Goal: Task Accomplishment & Management: Use online tool/utility

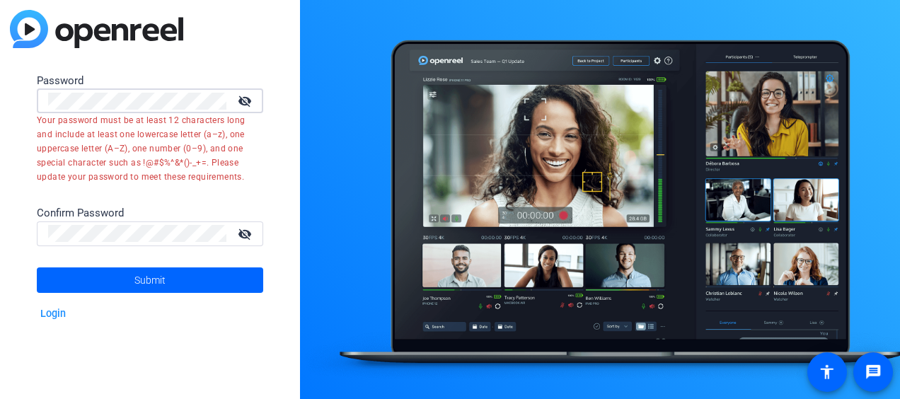
click at [0, 106] on html "Accessibility Screen-Reader Guide, Feedback, and Issue Reporting | New window P…" at bounding box center [450, 199] width 900 height 399
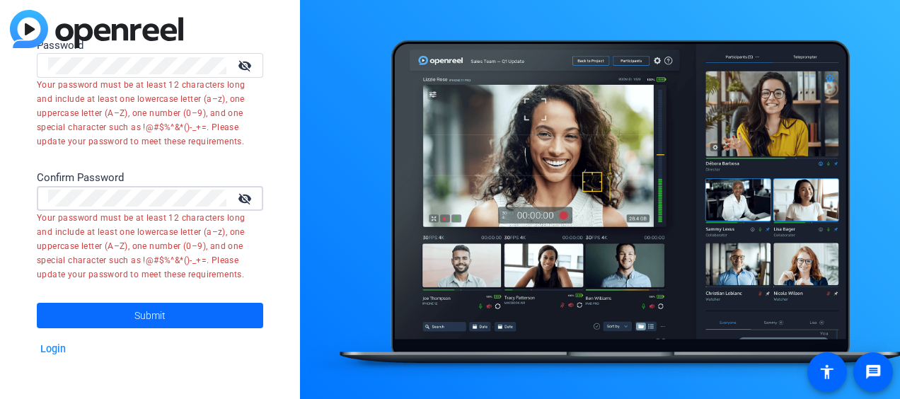
click at [142, 316] on span "Submit" at bounding box center [149, 315] width 31 height 35
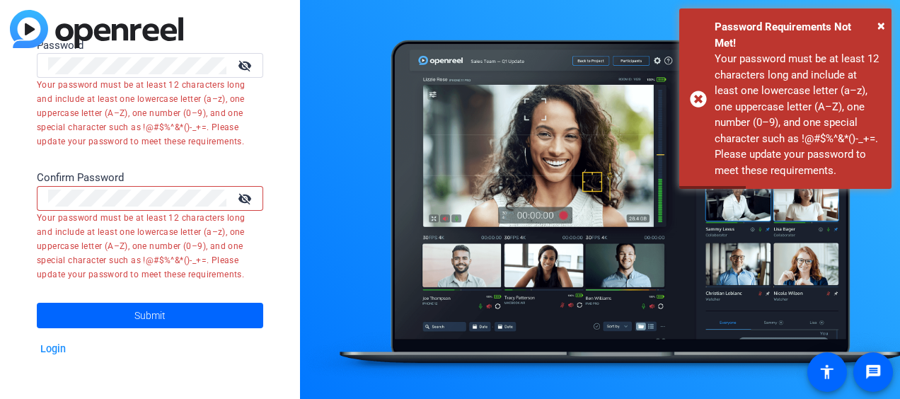
click at [249, 202] on mat-icon "visibility_off" at bounding box center [246, 198] width 34 height 21
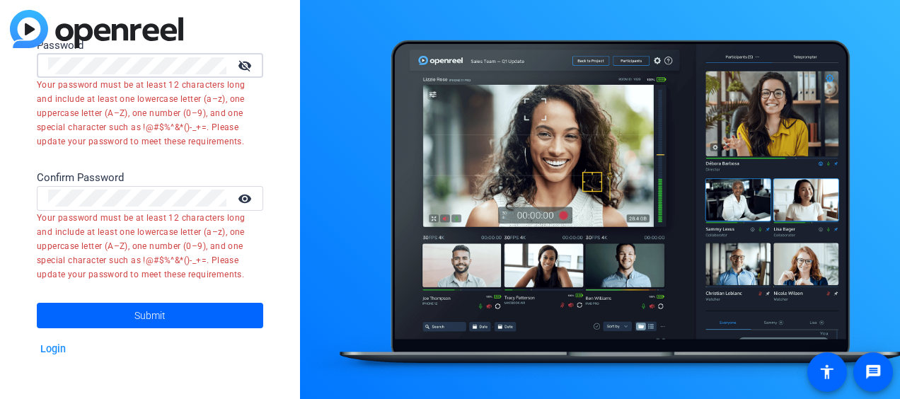
click at [24, 79] on div "Password visibility_off Your password must be at least 12 characters long and i…" at bounding box center [150, 199] width 300 height 399
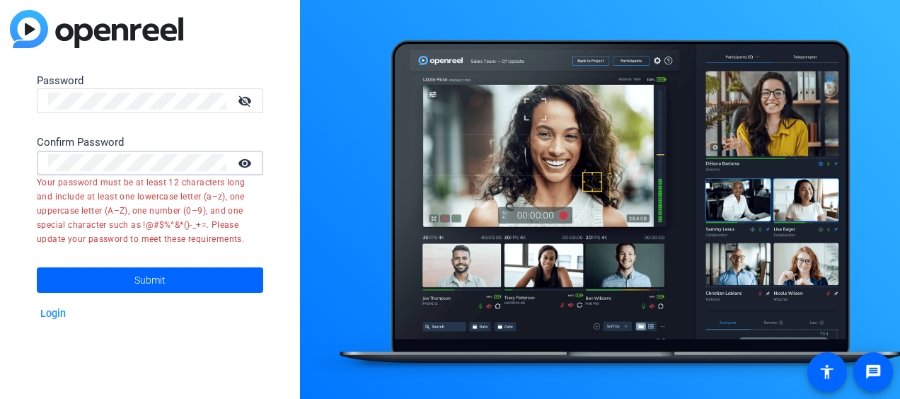
click at [16, 176] on div "Password visibility_off Confirm Password visibility Your password must be at le…" at bounding box center [150, 199] width 300 height 399
click at [248, 102] on mat-icon "visibility_off" at bounding box center [246, 101] width 34 height 21
click at [27, 167] on div "Password visibility Confirm Password visibility Your password must be at least …" at bounding box center [150, 199] width 300 height 399
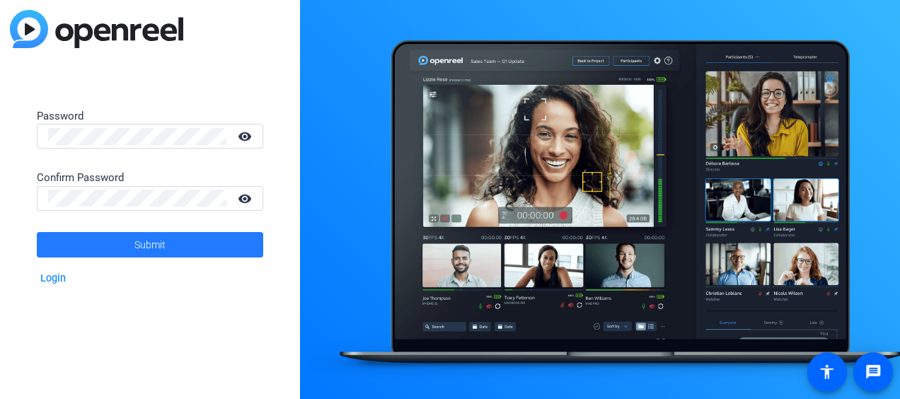
click at [115, 237] on span at bounding box center [150, 245] width 226 height 34
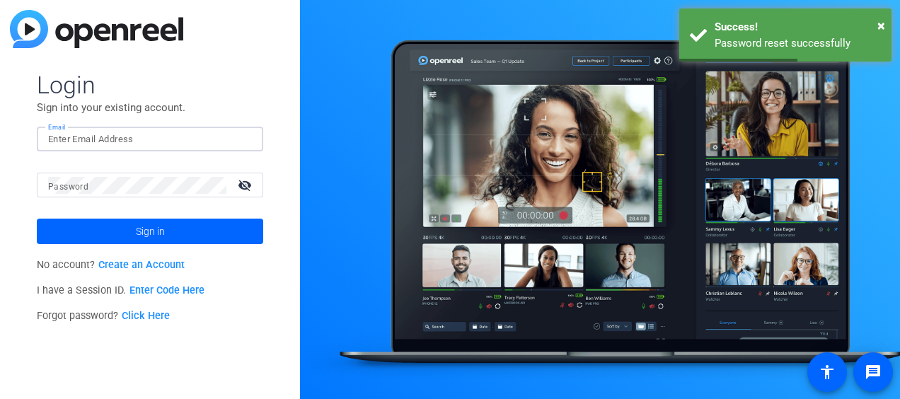
click at [143, 137] on input "Email" at bounding box center [150, 139] width 204 height 17
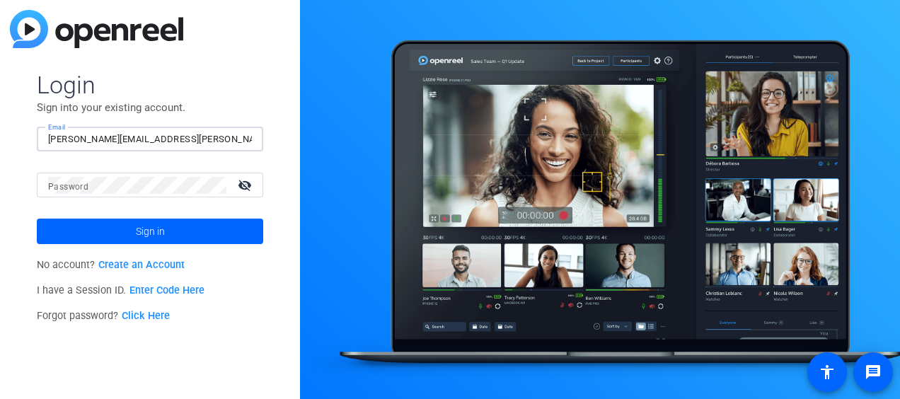
type input "jacob.zimmerman@lfg.com"
click at [241, 183] on mat-icon "visibility_off" at bounding box center [246, 185] width 34 height 21
click at [149, 234] on span "Sign in" at bounding box center [150, 231] width 29 height 35
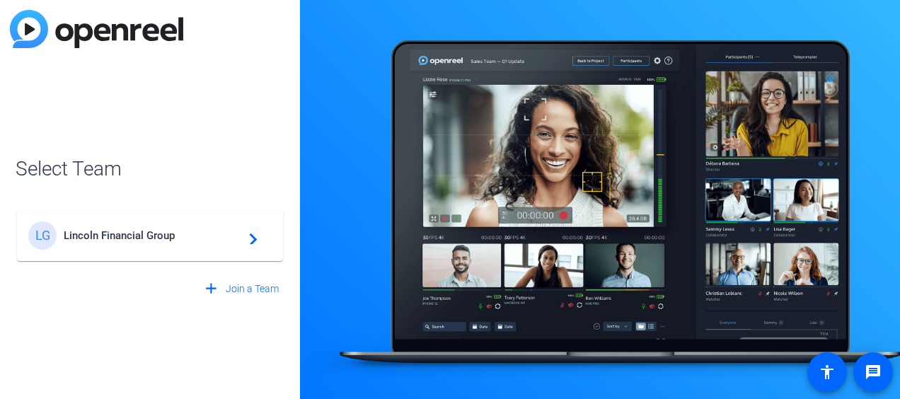
click at [152, 229] on span "Lincoln Financial Group" at bounding box center [152, 235] width 177 height 13
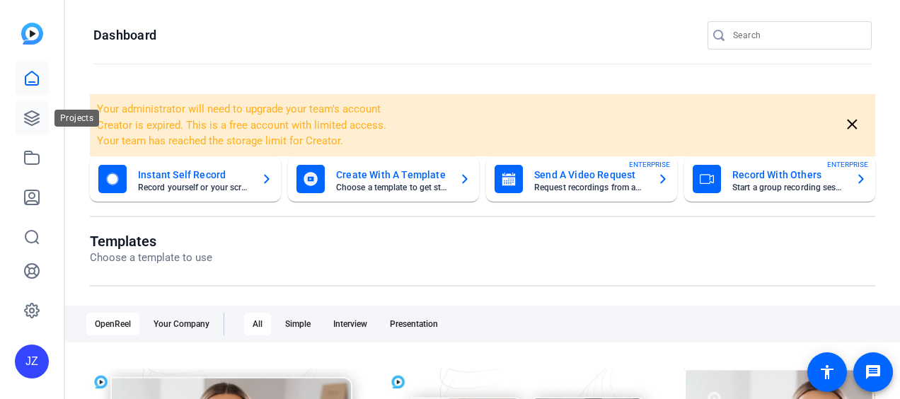
click at [30, 115] on icon at bounding box center [31, 118] width 17 height 17
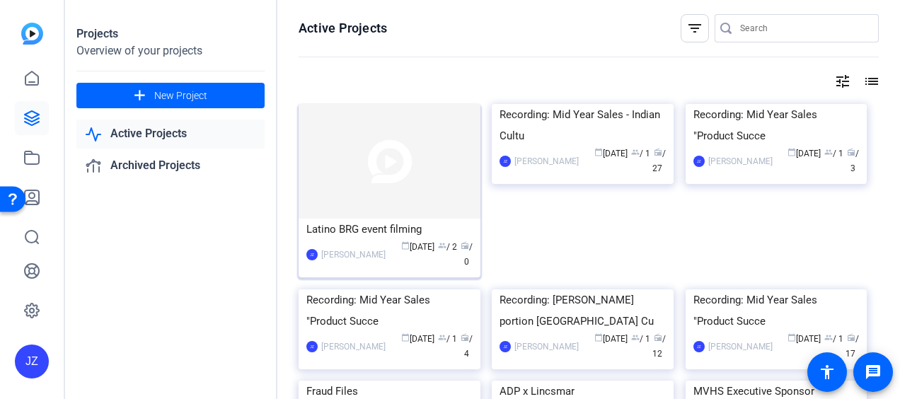
click at [344, 189] on img at bounding box center [390, 161] width 182 height 115
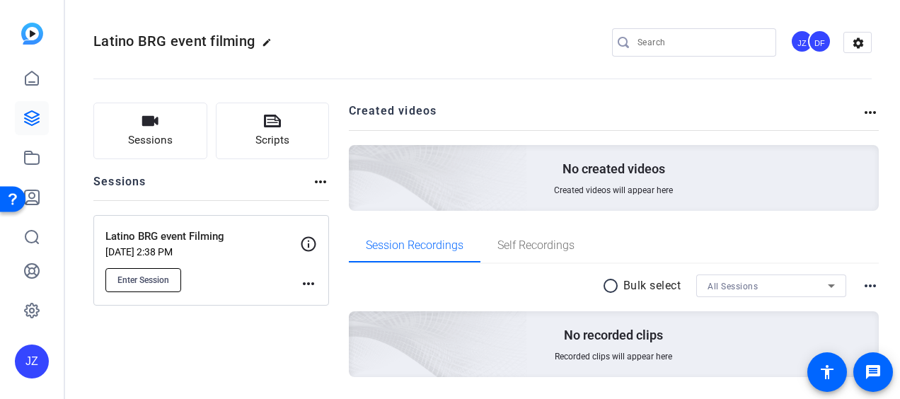
click at [136, 279] on span "Enter Session" at bounding box center [143, 280] width 52 height 11
click at [134, 282] on span "Enter Session" at bounding box center [143, 280] width 52 height 11
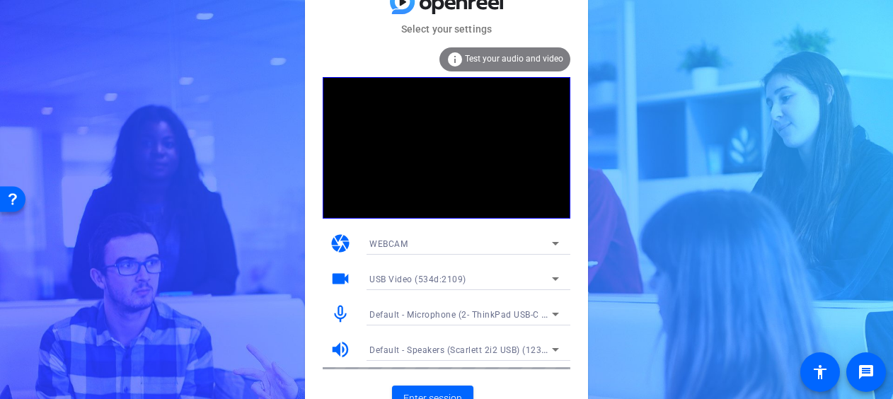
click at [558, 313] on icon at bounding box center [555, 314] width 17 height 17
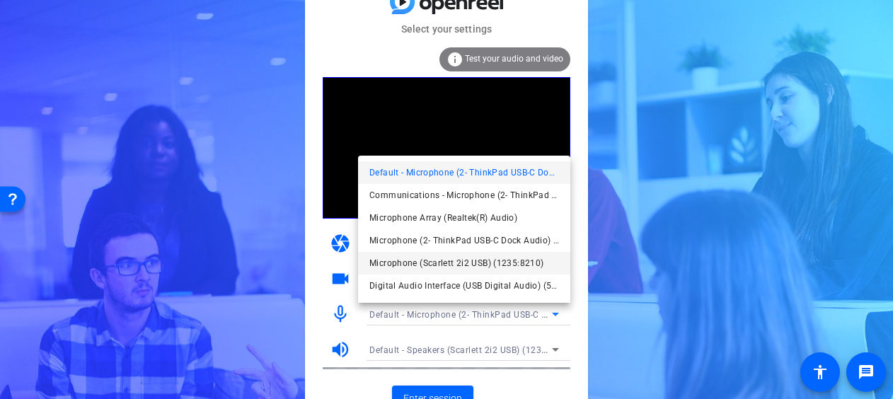
click at [0, 0] on span "Microphone (Scarlett 2i2 USB) (1235:8210)" at bounding box center [0, 0] width 0 height 0
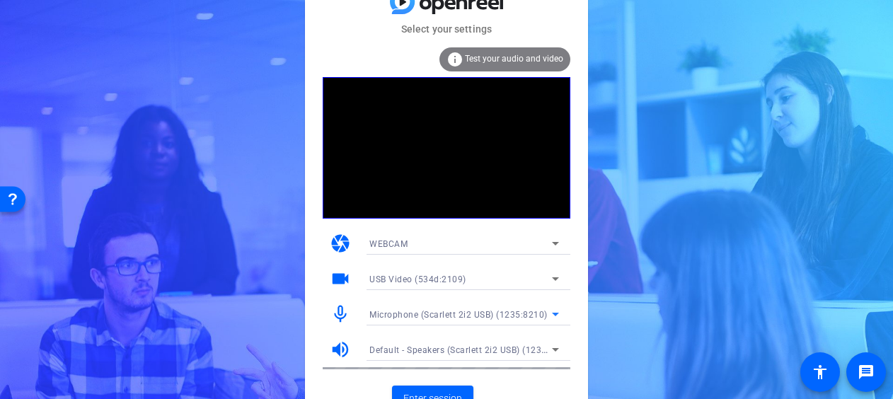
scroll to position [18, 0]
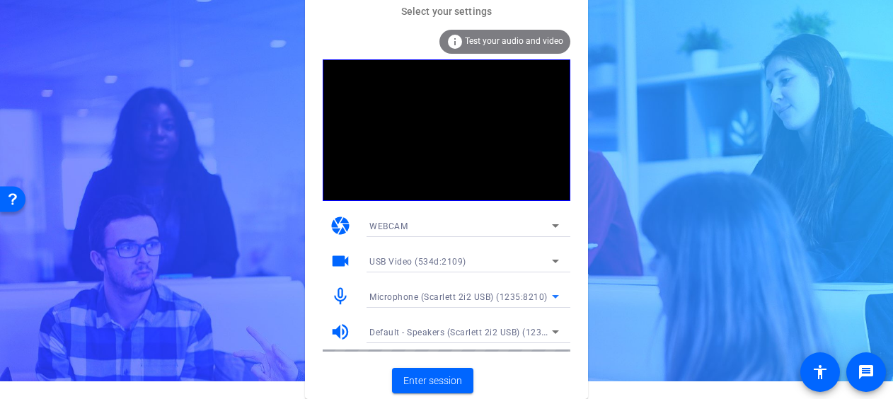
click at [551, 296] on icon at bounding box center [555, 296] width 17 height 17
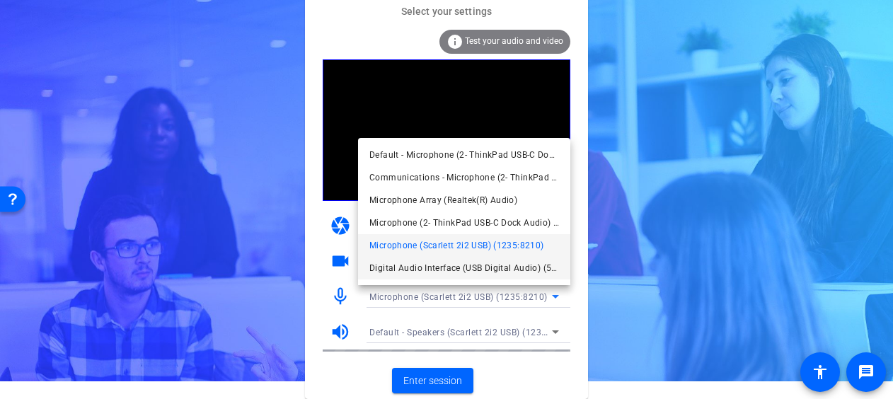
click at [243, 269] on span "Digital Audio Interface (USB Digital Audio) (534d:2109)" at bounding box center [125, 262] width 238 height 34
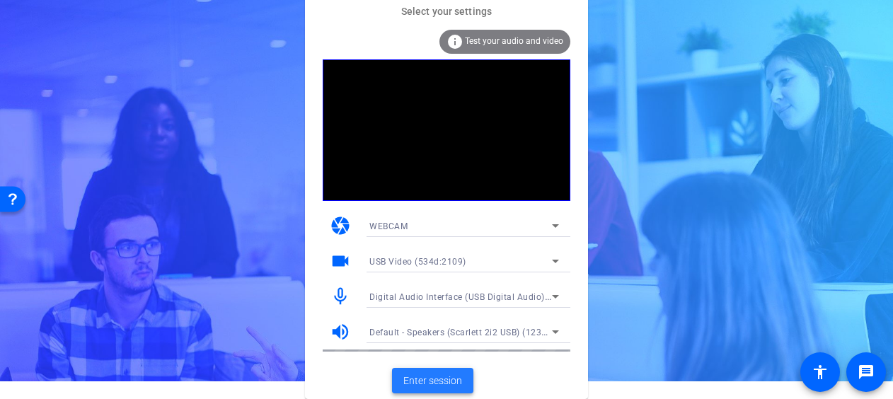
click at [427, 386] on span "Enter session" at bounding box center [432, 381] width 59 height 15
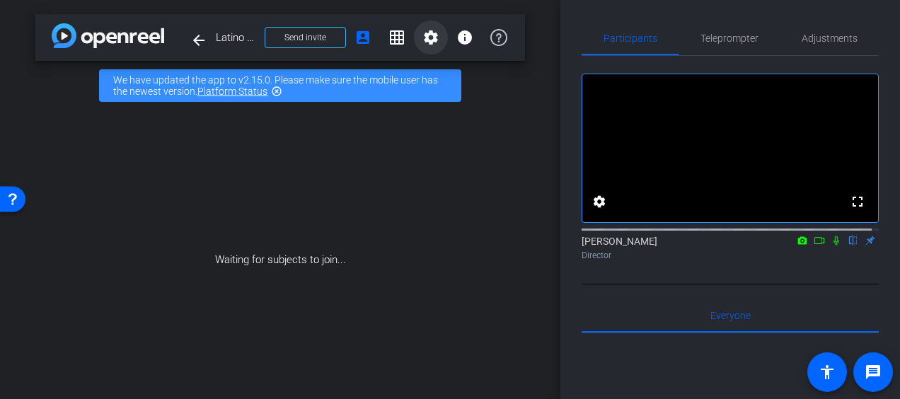
click at [422, 35] on mat-icon "settings" at bounding box center [430, 37] width 17 height 17
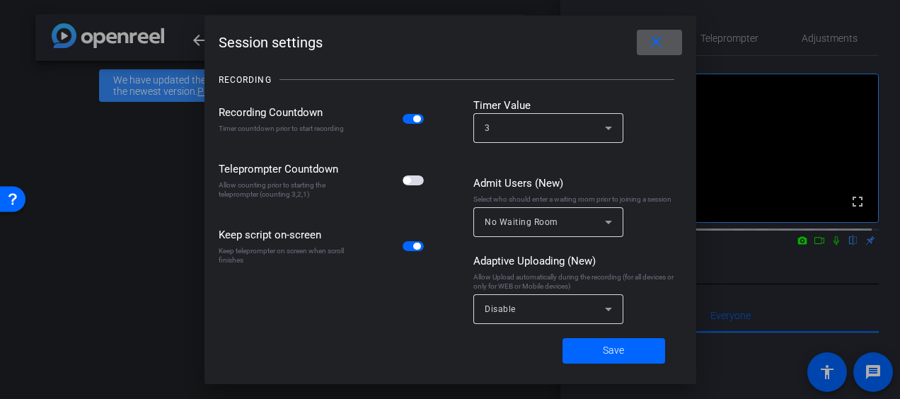
click at [663, 35] on mat-icon "close" at bounding box center [656, 42] width 18 height 18
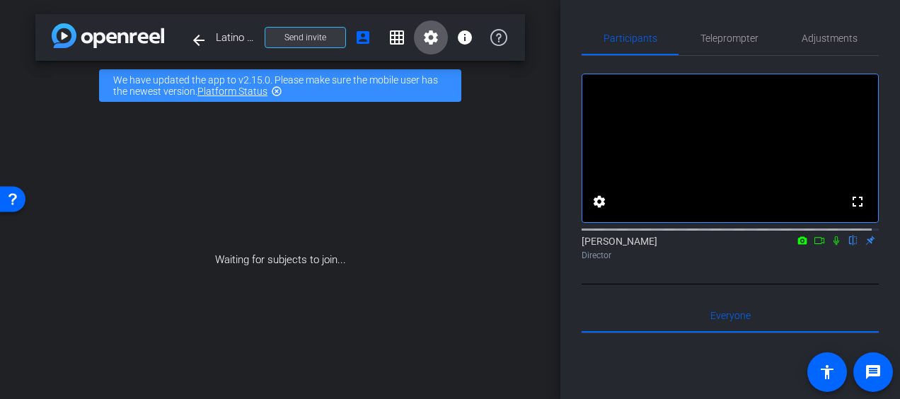
click at [323, 36] on span at bounding box center [305, 38] width 80 height 34
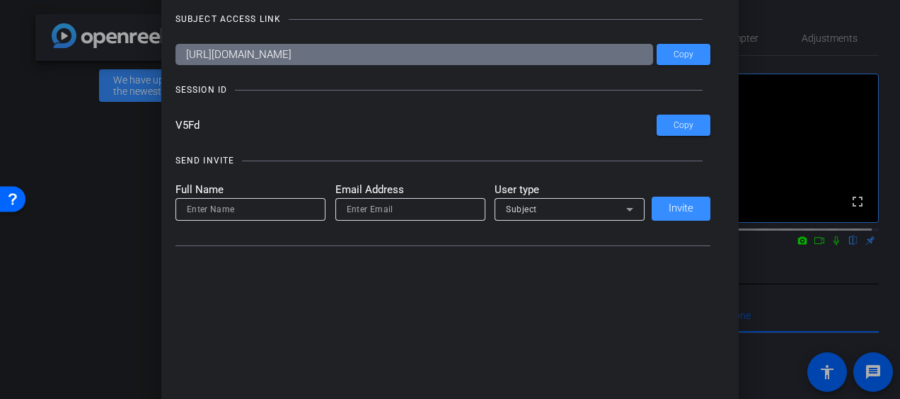
click at [261, 209] on input at bounding box center [250, 209] width 127 height 17
type input "scott"
click at [369, 216] on input "email" at bounding box center [410, 209] width 127 height 17
type input "s"
click at [688, 52] on span "Copy" at bounding box center [684, 55] width 20 height 11
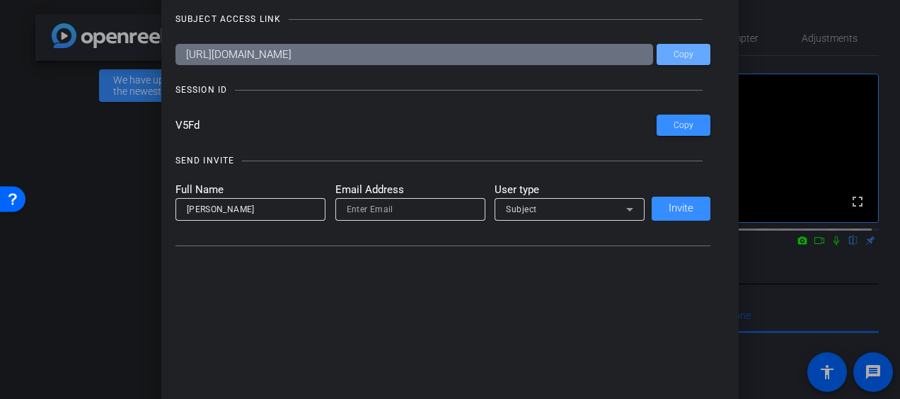
click at [776, 19] on div at bounding box center [450, 199] width 900 height 399
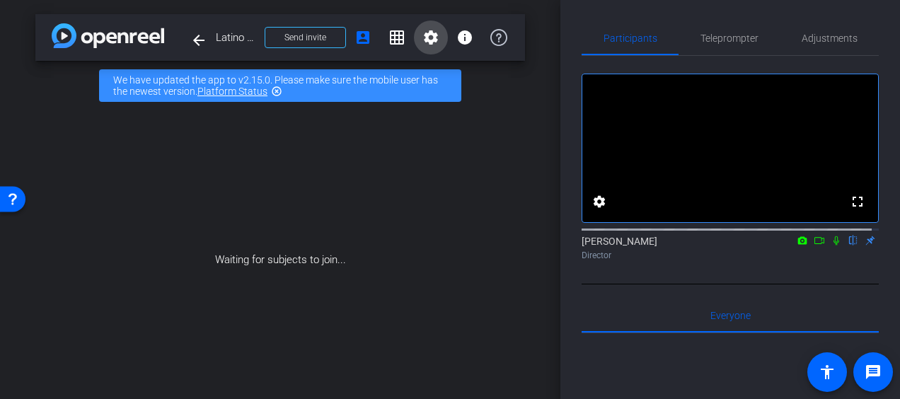
click at [427, 42] on mat-icon "settings" at bounding box center [430, 37] width 17 height 17
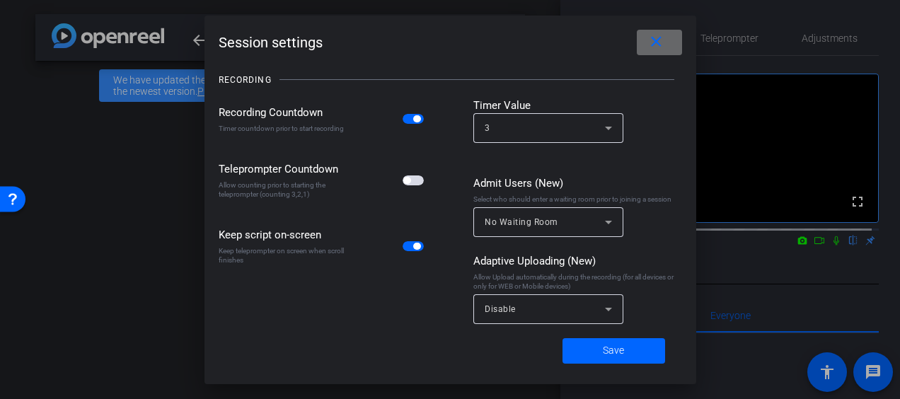
click at [657, 38] on mat-icon "close" at bounding box center [656, 42] width 18 height 18
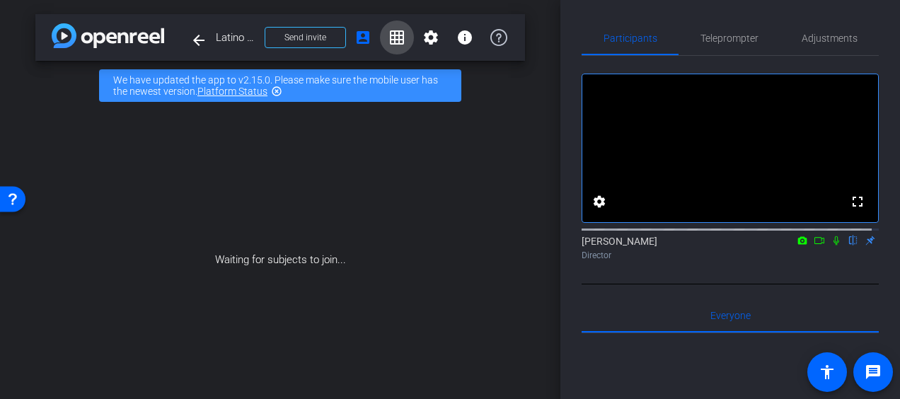
click at [388, 41] on mat-icon "grid_on" at bounding box center [396, 37] width 17 height 17
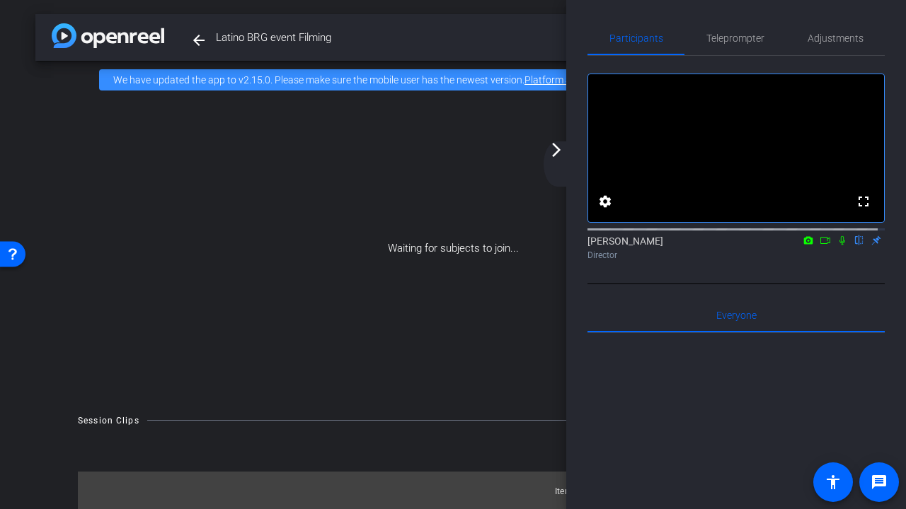
click at [466, 199] on div "Waiting for subjects to join..." at bounding box center [452, 248] width 835 height 299
click at [550, 151] on mat-icon "arrow_forward_ios" at bounding box center [556, 150] width 17 height 17
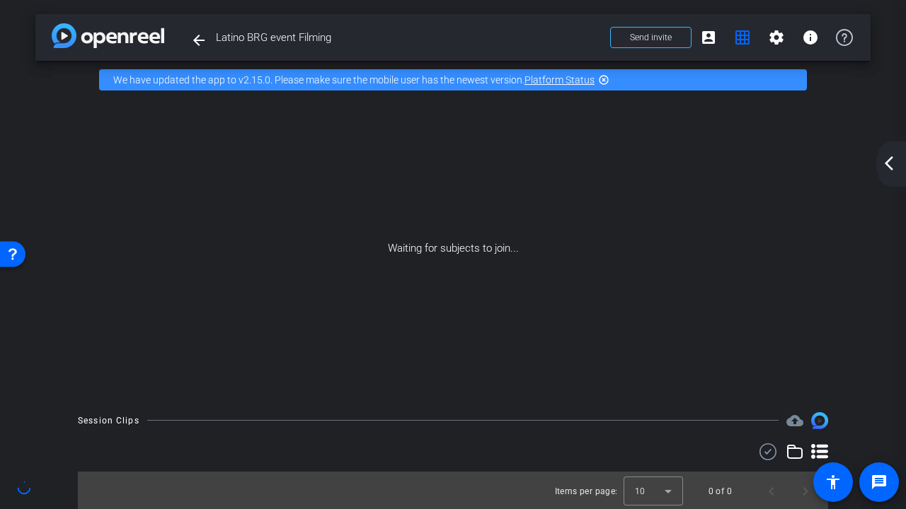
drag, startPoint x: 833, startPoint y: 158, endPoint x: 723, endPoint y: 91, distance: 128.6
click at [723, 91] on div "arrow_back Latino BRG event Filming Back to project Send invite account_box gri…" at bounding box center [453, 254] width 906 height 509
click at [676, 139] on div "Waiting for subjects to join..." at bounding box center [452, 248] width 835 height 299
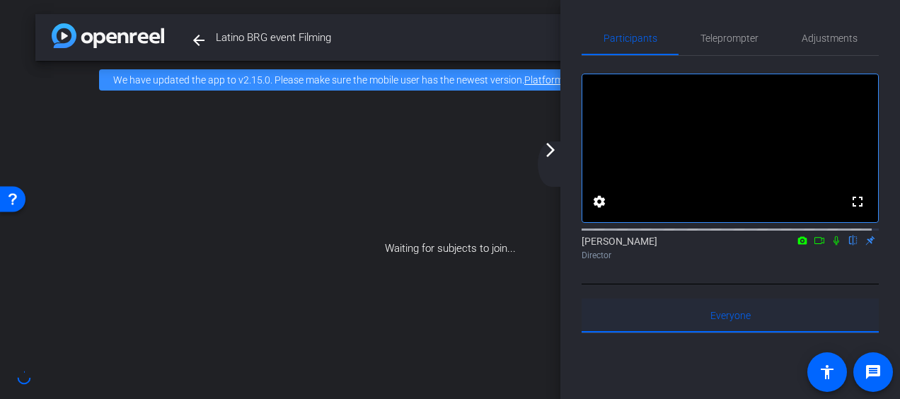
click at [694, 313] on div "Everyone 0" at bounding box center [730, 316] width 297 height 34
click at [809, 51] on span "Adjustments" at bounding box center [830, 38] width 56 height 34
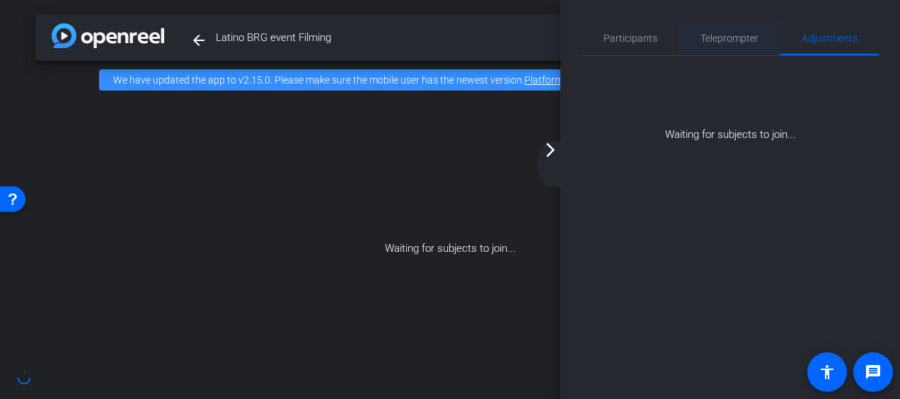
click at [746, 42] on span "Teleprompter" at bounding box center [729, 38] width 58 height 10
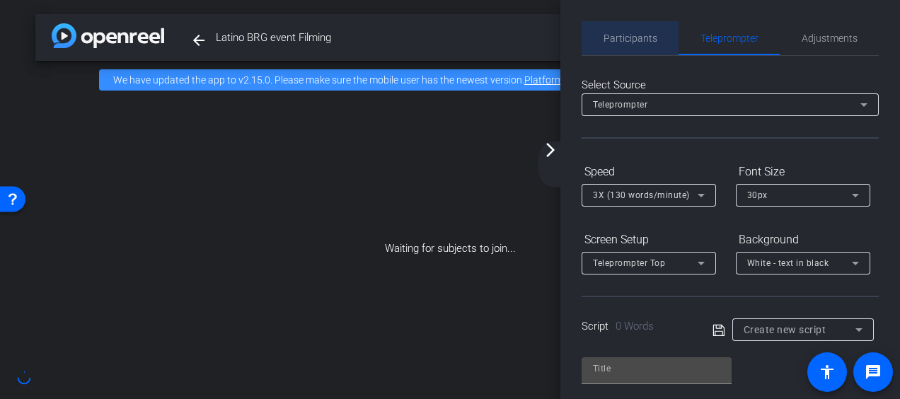
click at [661, 34] on div "Participants" at bounding box center [630, 38] width 97 height 34
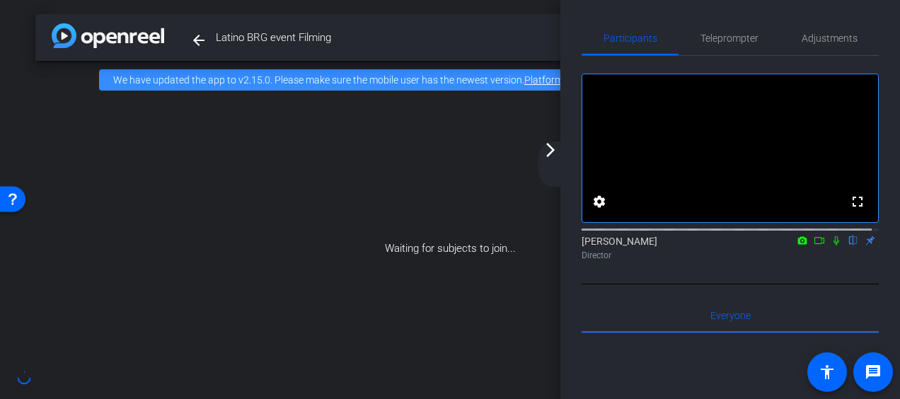
click at [565, 161] on div "arrow_back_ios_new arrow_forward_ios" at bounding box center [553, 164] width 30 height 45
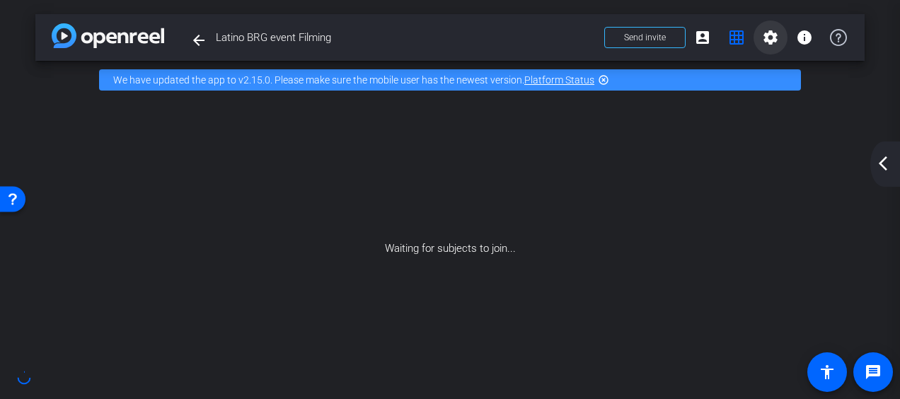
click at [768, 34] on mat-icon "settings" at bounding box center [770, 37] width 17 height 17
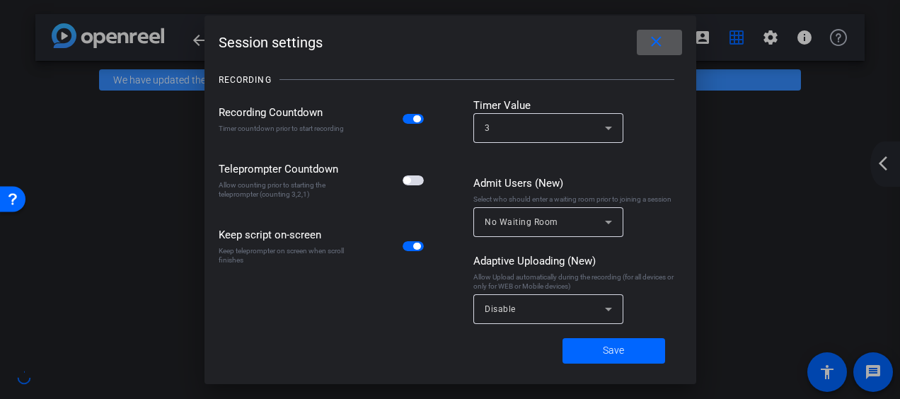
click at [667, 49] on span at bounding box center [659, 42] width 45 height 34
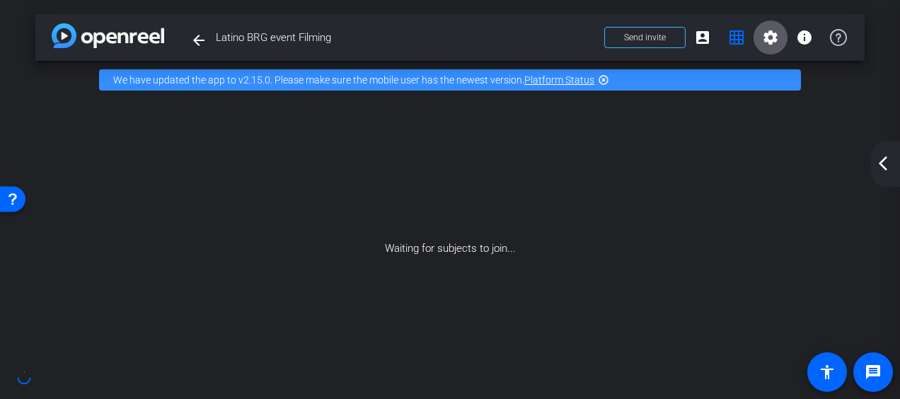
click at [713, 179] on div "Waiting for subjects to join..." at bounding box center [449, 248] width 829 height 299
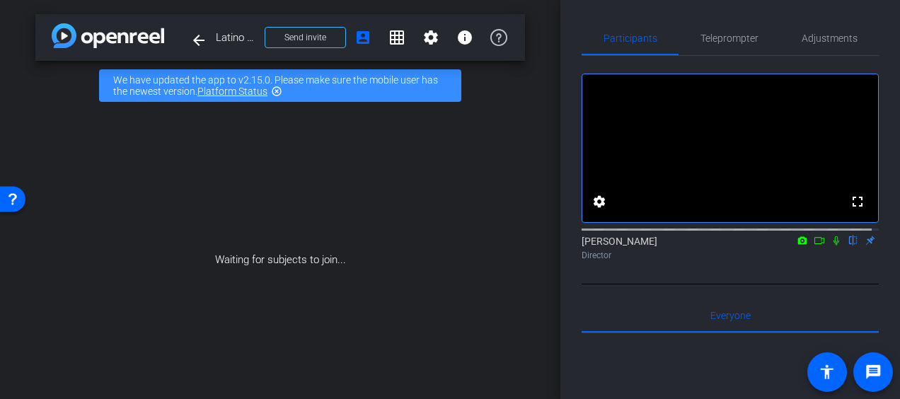
click at [273, 209] on div "Waiting for subjects to join..." at bounding box center [280, 259] width 490 height 299
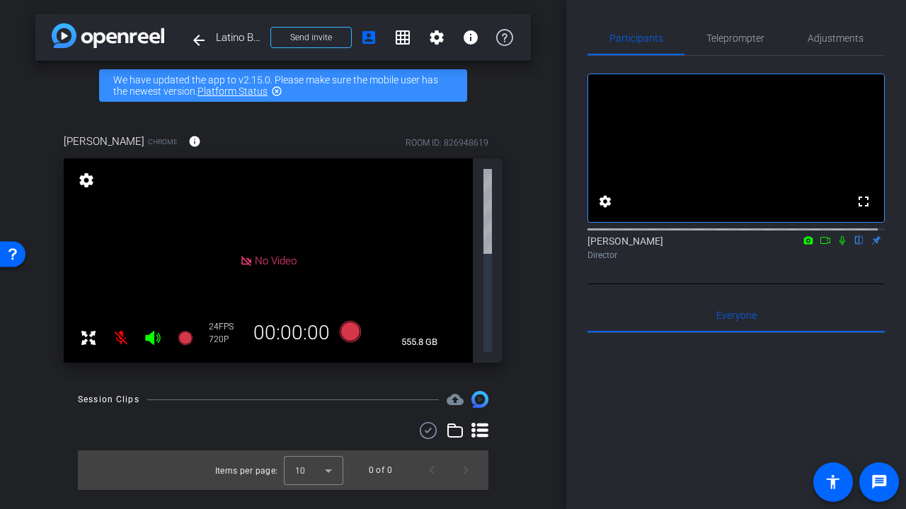
click at [391, 11] on div "arrow_back Latino BRG event Filming Back to project Send invite account_box gri…" at bounding box center [283, 254] width 566 height 509
click at [406, 41] on mat-icon "grid_on" at bounding box center [402, 37] width 17 height 17
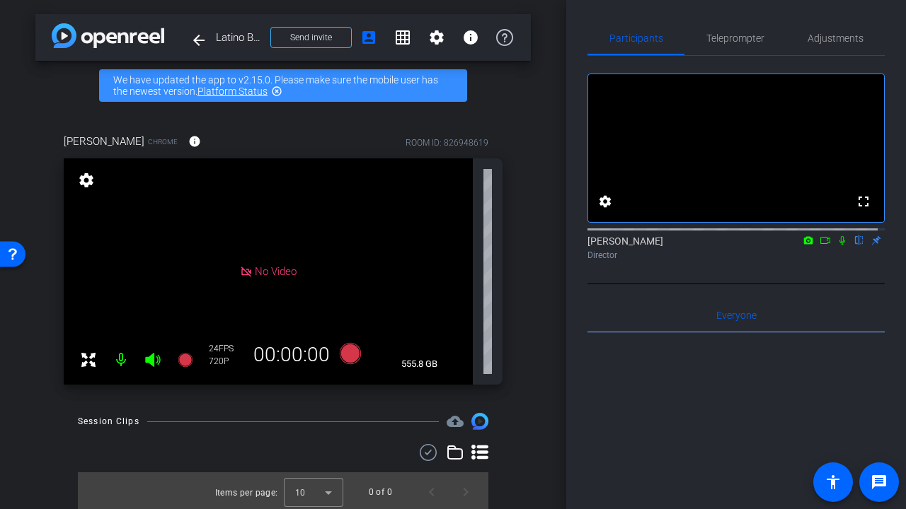
click at [524, 297] on div "arrow_back Latino BRG event Filming Back to project Send invite account_box gri…" at bounding box center [283, 254] width 566 height 509
click at [434, 37] on mat-icon "settings" at bounding box center [436, 37] width 17 height 17
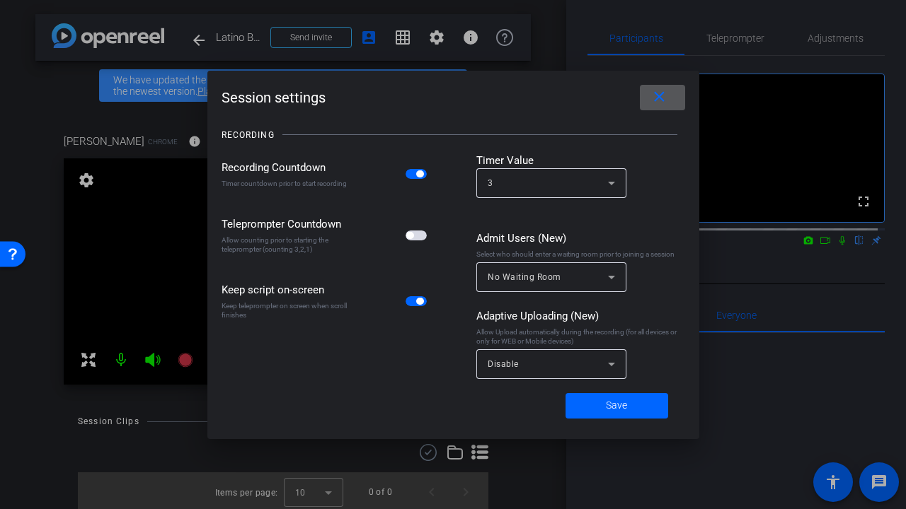
click at [664, 97] on mat-icon "close" at bounding box center [659, 97] width 18 height 18
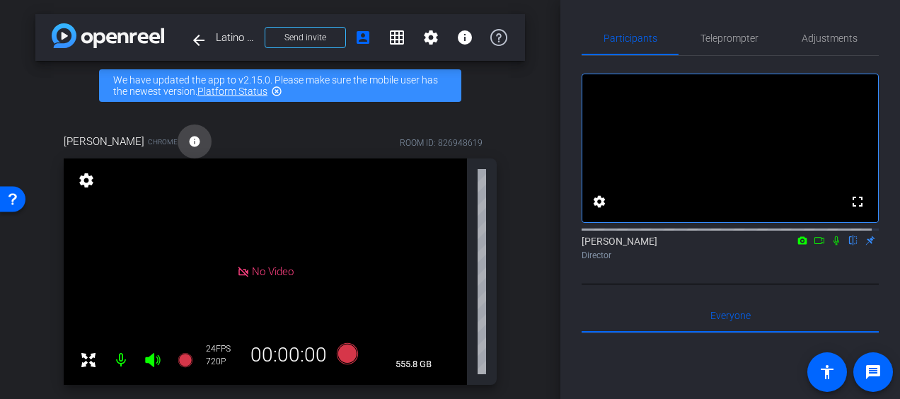
click at [208, 141] on span at bounding box center [195, 142] width 34 height 34
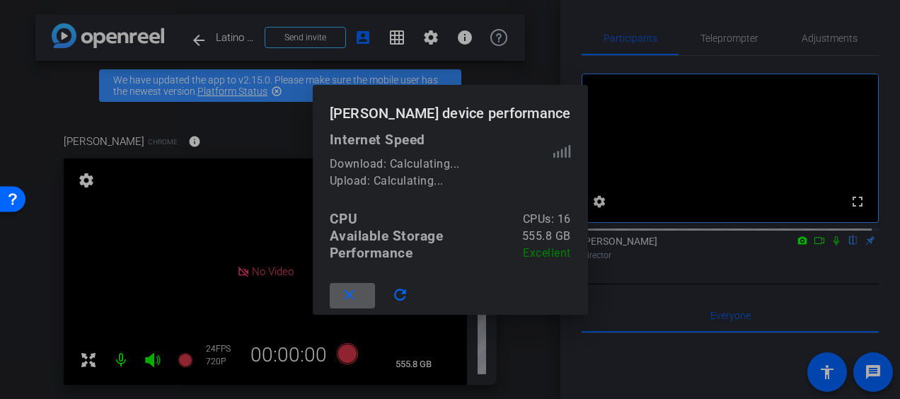
click at [360, 294] on span at bounding box center [352, 296] width 45 height 34
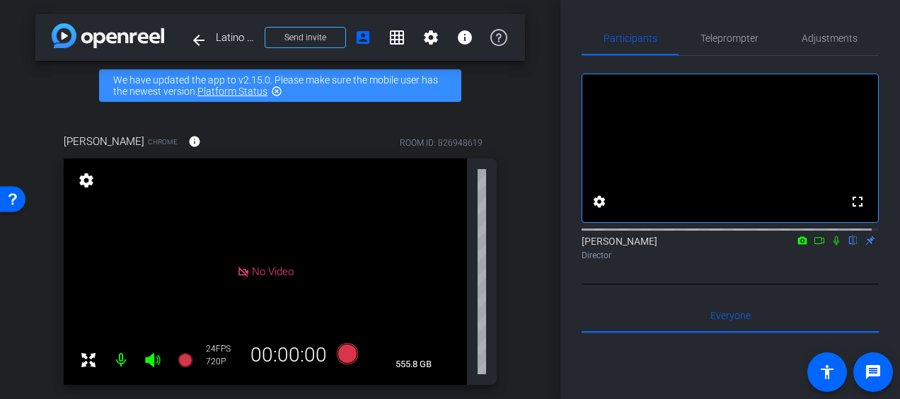
click at [360, 294] on div "No Video" at bounding box center [265, 271] width 403 height 226
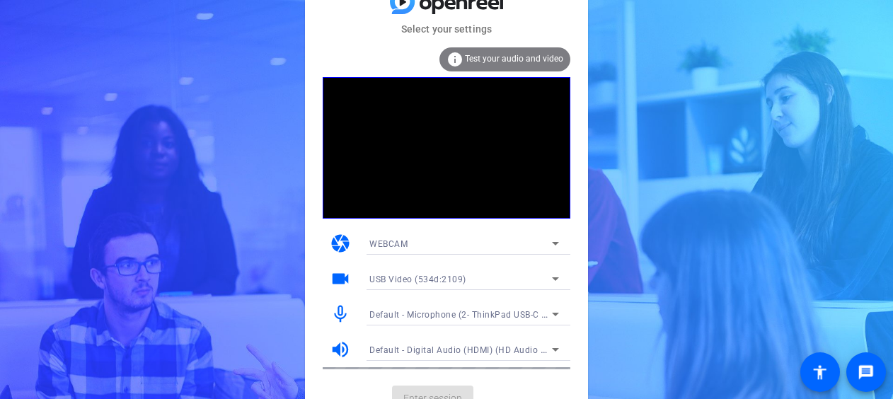
click at [456, 345] on span "Default - Digital Audio (HDMI) (HD Audio Driver for Display Audio)" at bounding box center [505, 349] width 272 height 11
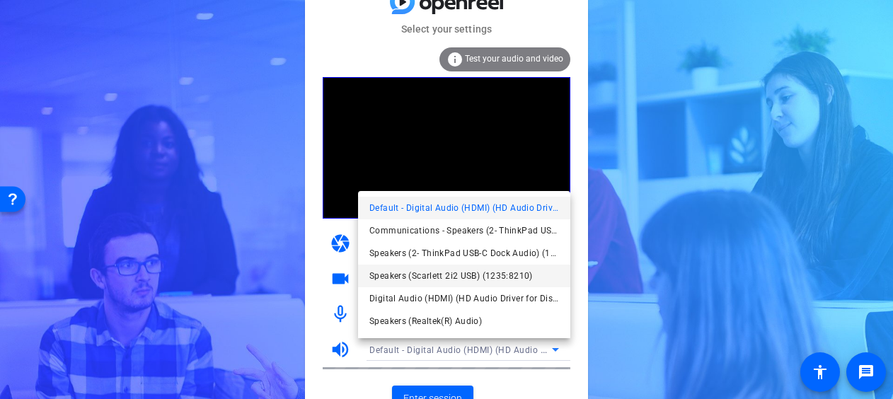
click at [512, 275] on span "Speakers (Scarlett 2i2 USB) (1235:8210)" at bounding box center [450, 275] width 163 height 17
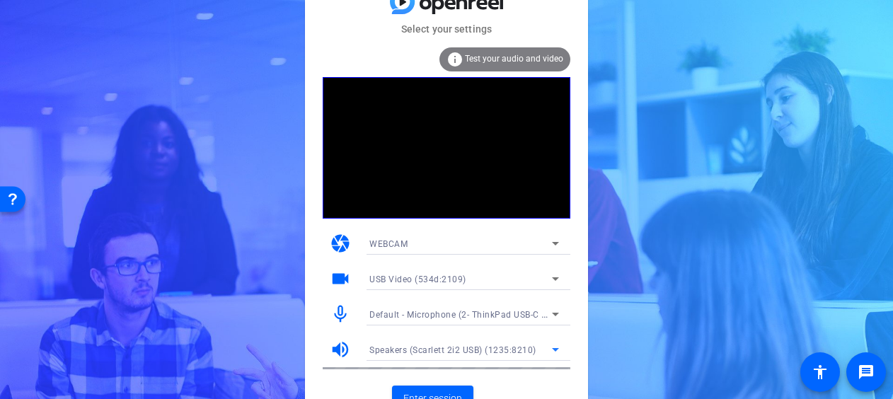
click at [458, 318] on span "Default - Microphone (2- ThinkPad USB-C Dock Audio) (17ef:3063)" at bounding box center [506, 313] width 274 height 11
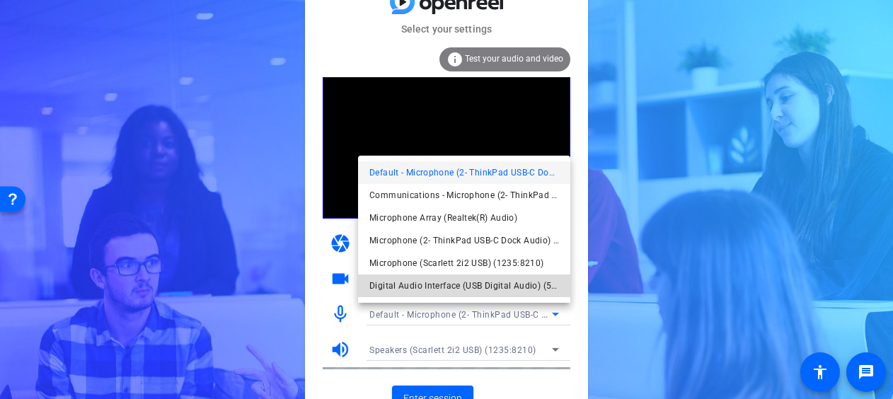
click at [0, 0] on span "Digital Audio Interface (USB Digital Audio) (534d:2109)" at bounding box center [0, 0] width 0 height 0
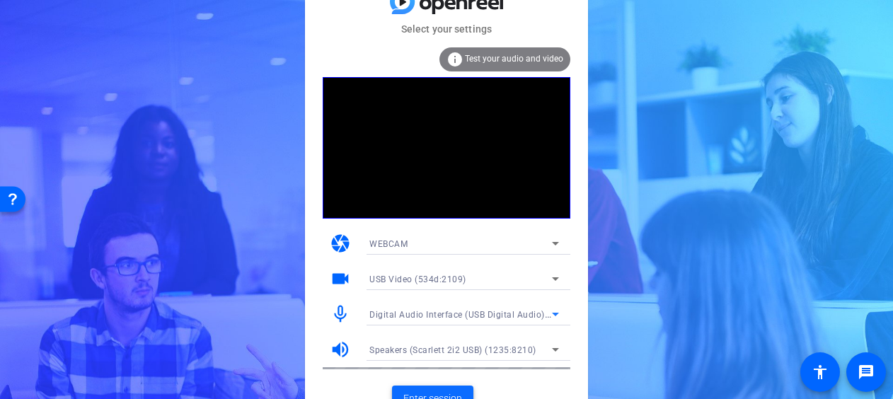
click at [438, 392] on span "Enter session" at bounding box center [432, 398] width 59 height 15
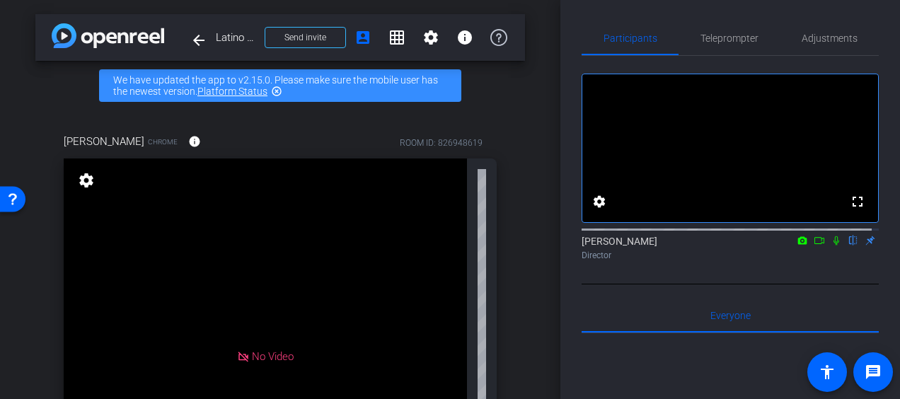
click at [511, 187] on div "Scott Richardson Chrome info ROOM ID: 826948619 No Video settings FPS undefined…" at bounding box center [280, 339] width 490 height 458
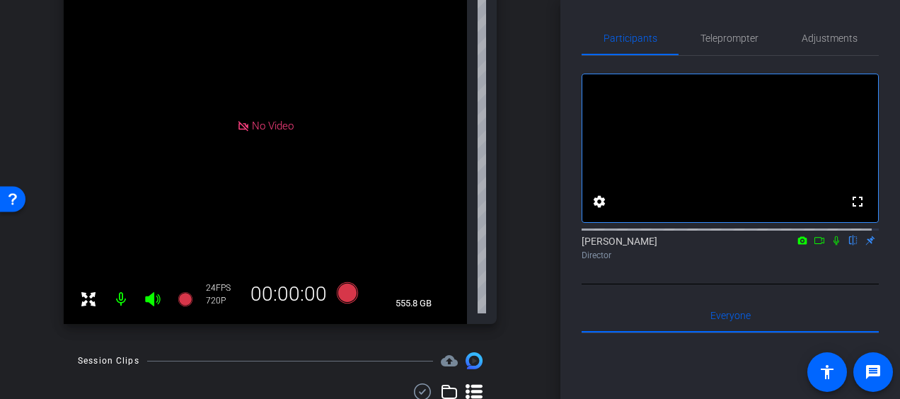
scroll to position [101, 0]
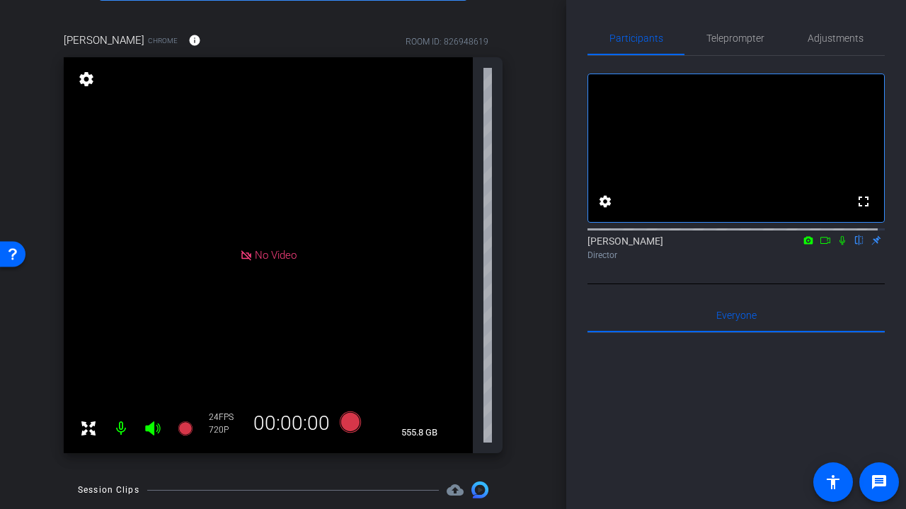
click at [515, 185] on div "Scott Richardson Chrome info ROOM ID: 826948619 No Video settings 555.8 GB 24 F…" at bounding box center [282, 238] width 495 height 458
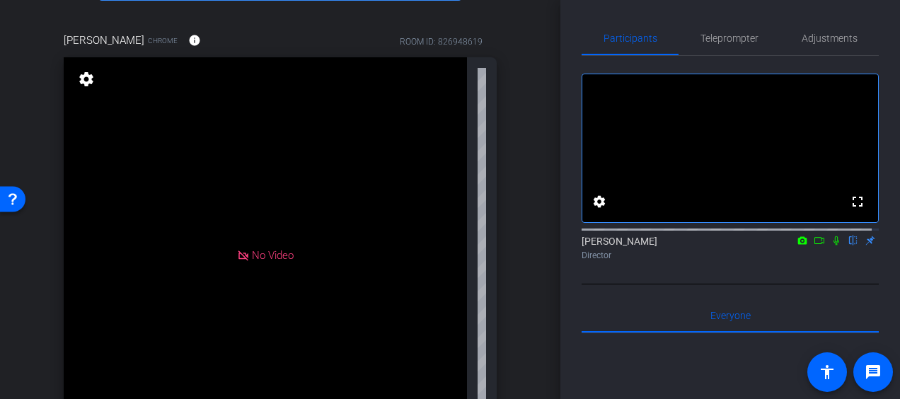
click at [489, 28] on div "Scott Richardson Chrome info ROOM ID: 826948619" at bounding box center [280, 40] width 433 height 34
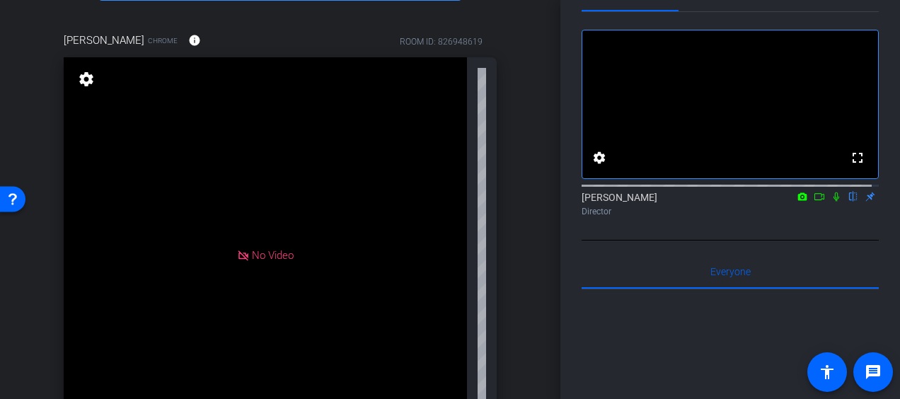
scroll to position [0, 0]
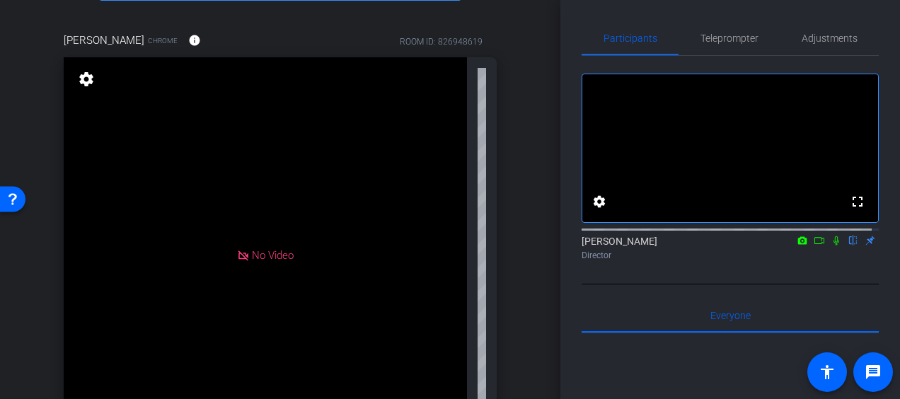
click at [533, 54] on div "arrow_back Latino BRG event Filming Back to project Send invite account_box gri…" at bounding box center [280, 98] width 560 height 399
click at [529, 98] on div "arrow_back Latino BRG event Filming Back to project Send invite account_box gri…" at bounding box center [280, 98] width 560 height 399
click at [92, 78] on mat-icon "settings" at bounding box center [86, 79] width 20 height 17
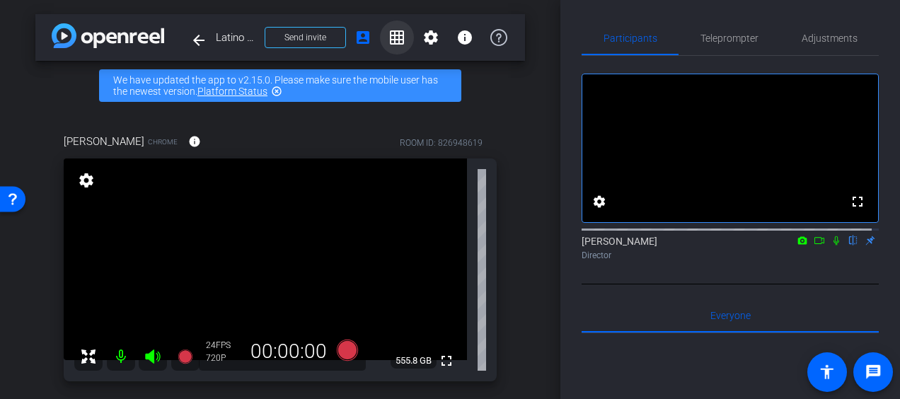
click at [398, 37] on span at bounding box center [397, 38] width 34 height 34
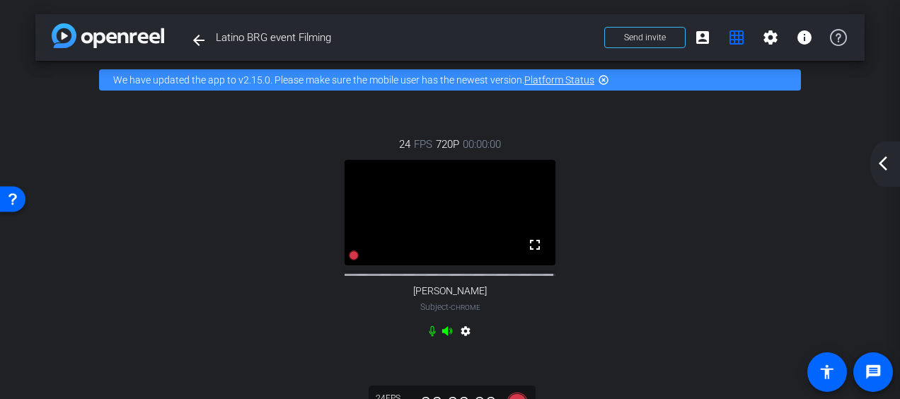
click at [880, 166] on mat-icon "arrow_back_ios_new" at bounding box center [883, 163] width 17 height 17
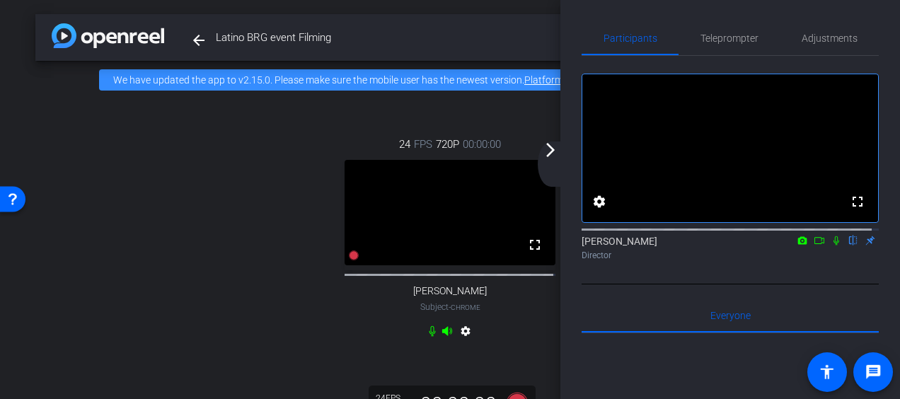
click at [550, 156] on mat-icon "arrow_forward_ios" at bounding box center [550, 150] width 17 height 17
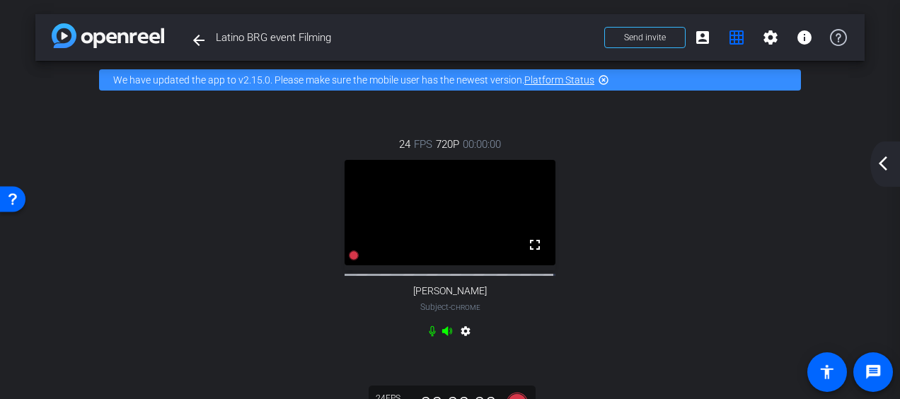
click at [682, 173] on div "24 FPS 720P 00:00:00 fullscreen Scott Richardson Subject - Chrome settings" at bounding box center [450, 239] width 773 height 253
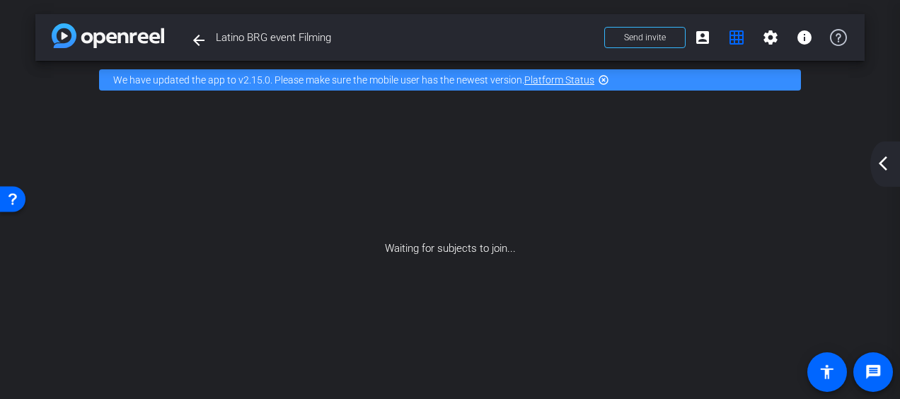
click at [877, 161] on mat-icon "arrow_back_ios_new" at bounding box center [883, 163] width 17 height 17
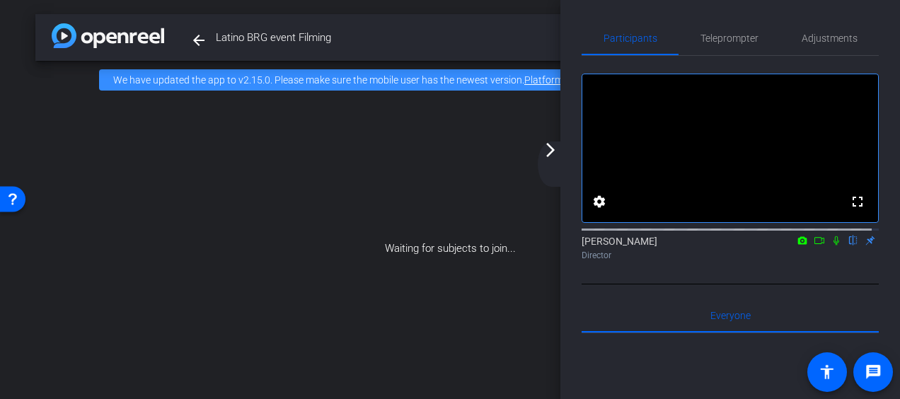
click at [546, 153] on mat-icon "arrow_forward_ios" at bounding box center [550, 150] width 17 height 17
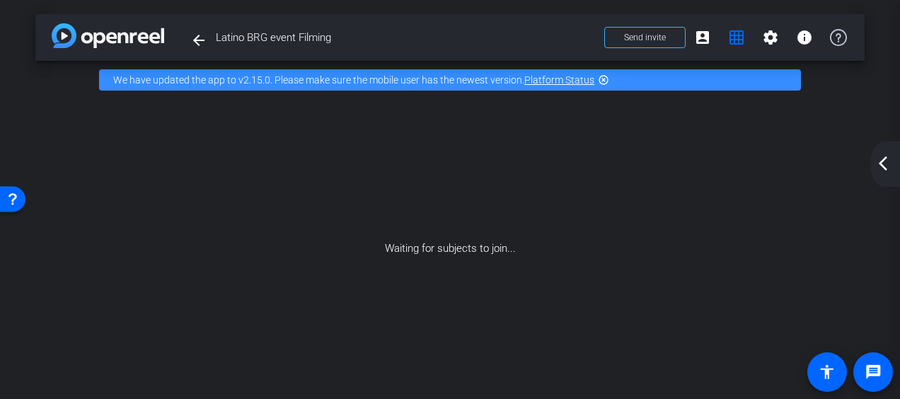
click at [546, 153] on div "Waiting for subjects to join..." at bounding box center [449, 248] width 829 height 299
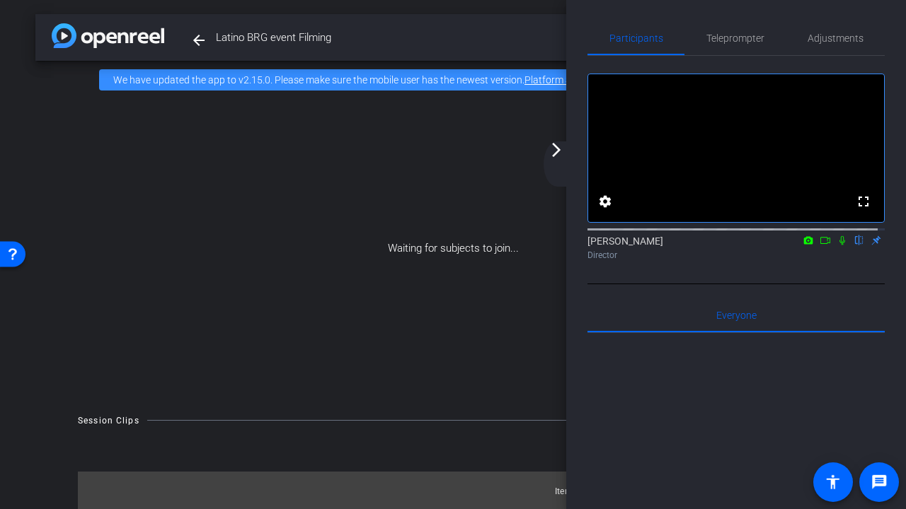
click at [555, 157] on mat-icon "arrow_forward_ios" at bounding box center [556, 150] width 17 height 17
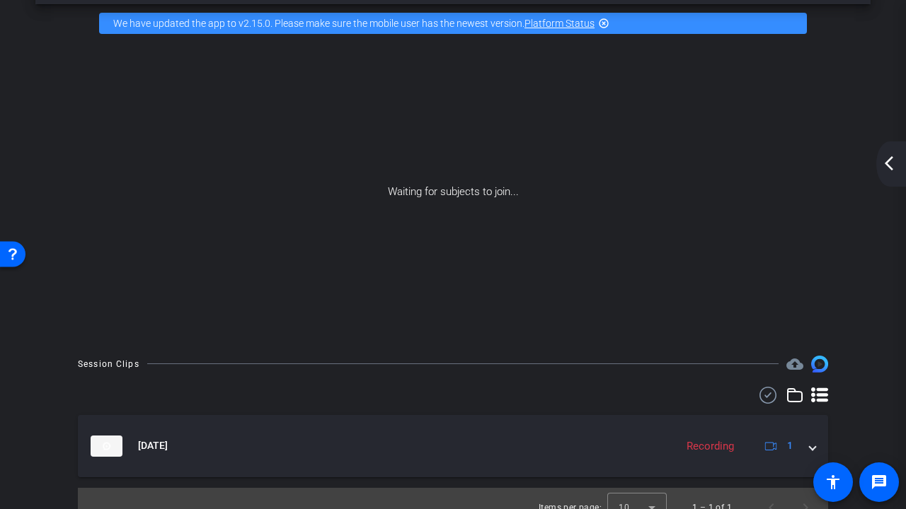
scroll to position [57, 0]
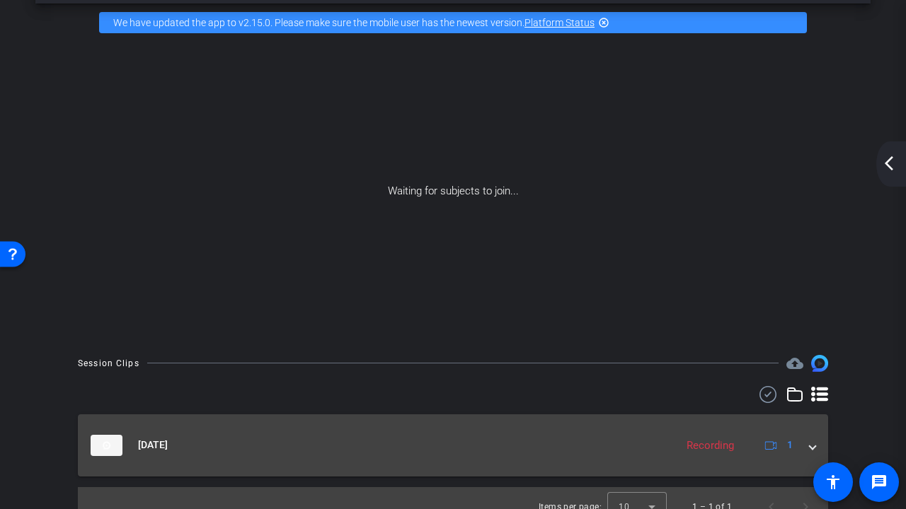
click at [717, 398] on div "Recording" at bounding box center [710, 446] width 62 height 16
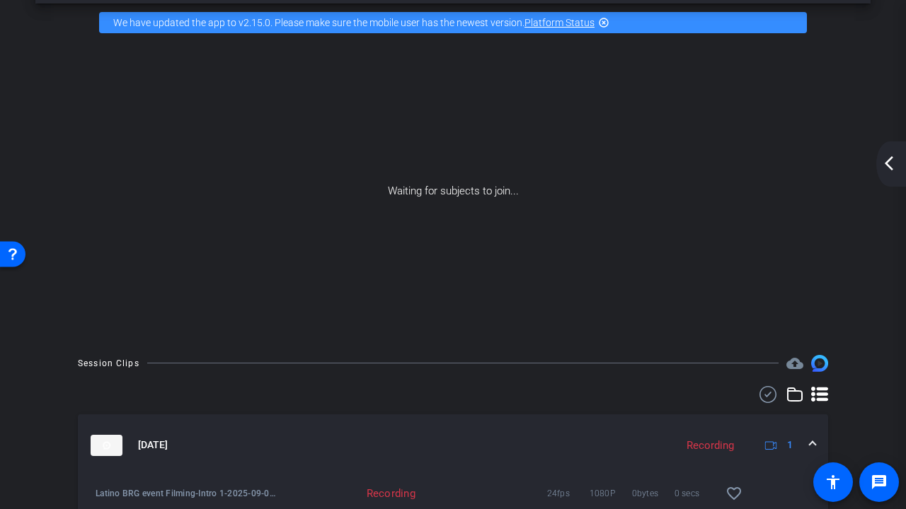
drag, startPoint x: 896, startPoint y: 223, endPoint x: 887, endPoint y: 295, distance: 72.7
click at [887, 295] on div "arrow_back Latino BRG event Filming Back to project Send invite account_box gri…" at bounding box center [453, 197] width 906 height 509
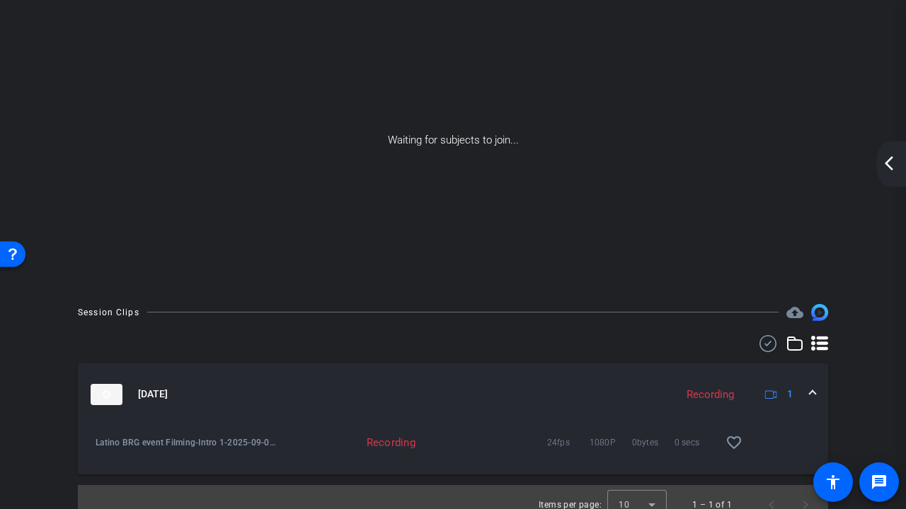
scroll to position [123, 0]
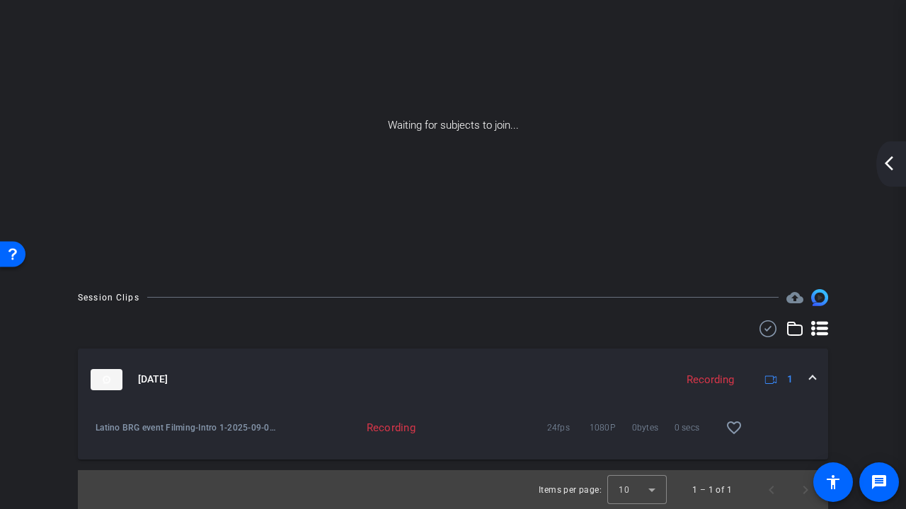
click at [773, 374] on span "1" at bounding box center [777, 379] width 30 height 17
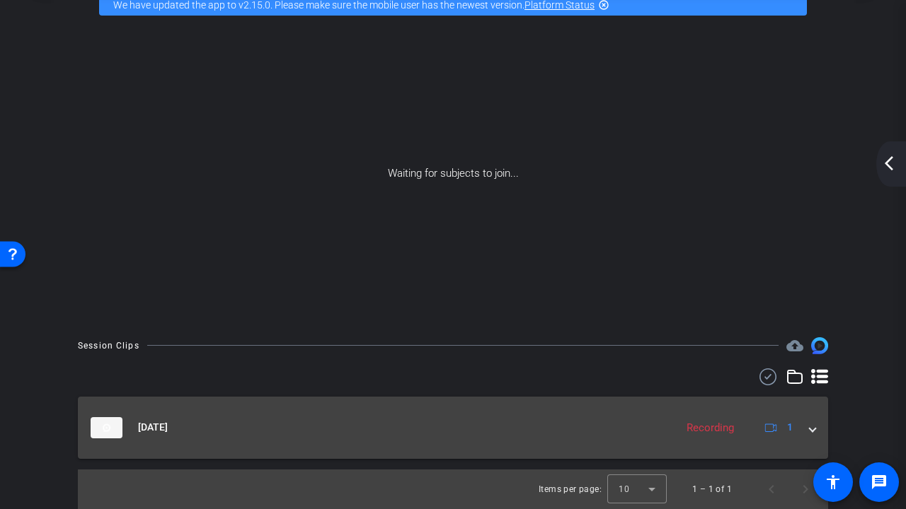
scroll to position [75, 0]
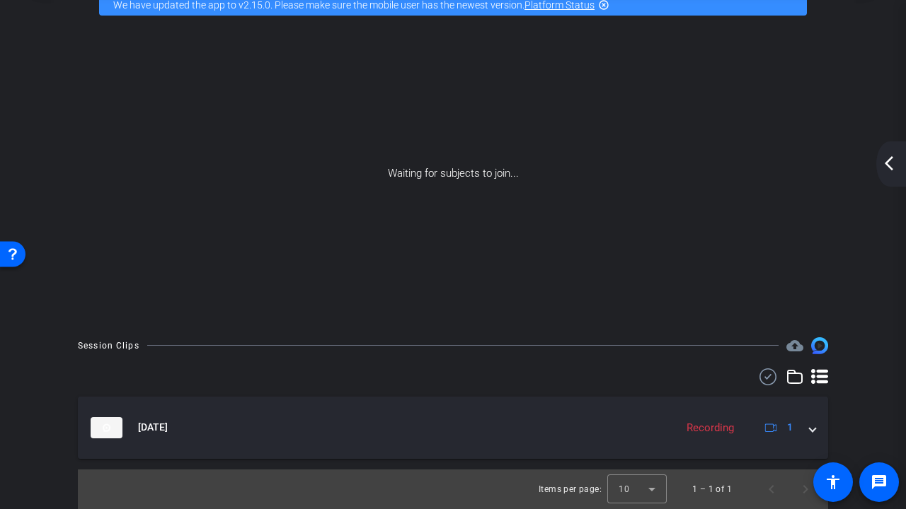
click at [893, 166] on mat-icon "arrow_back_ios_new" at bounding box center [888, 163] width 17 height 17
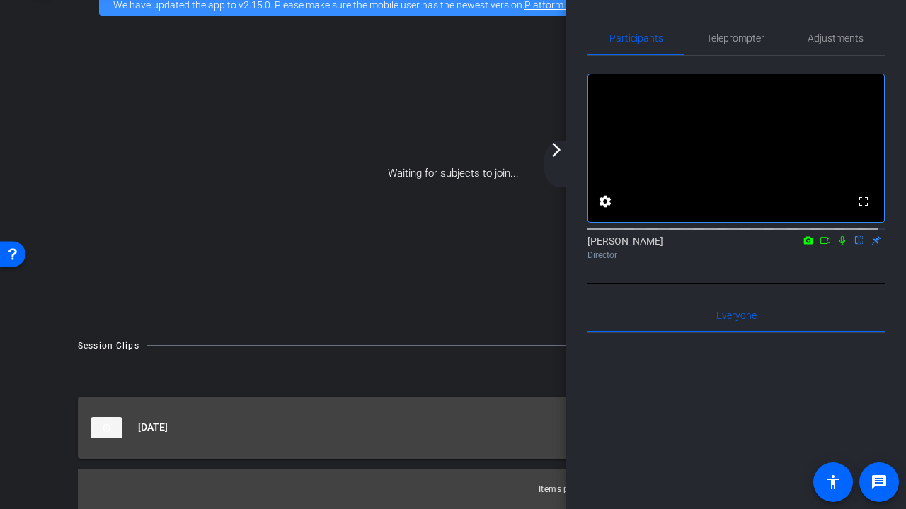
click at [347, 398] on mat-panel-title "[DATE]" at bounding box center [379, 427] width 577 height 21
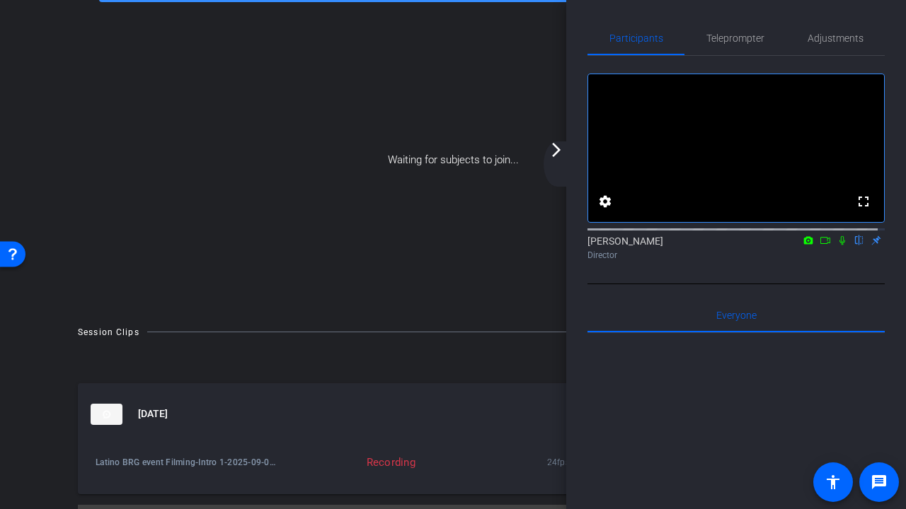
scroll to position [91, 0]
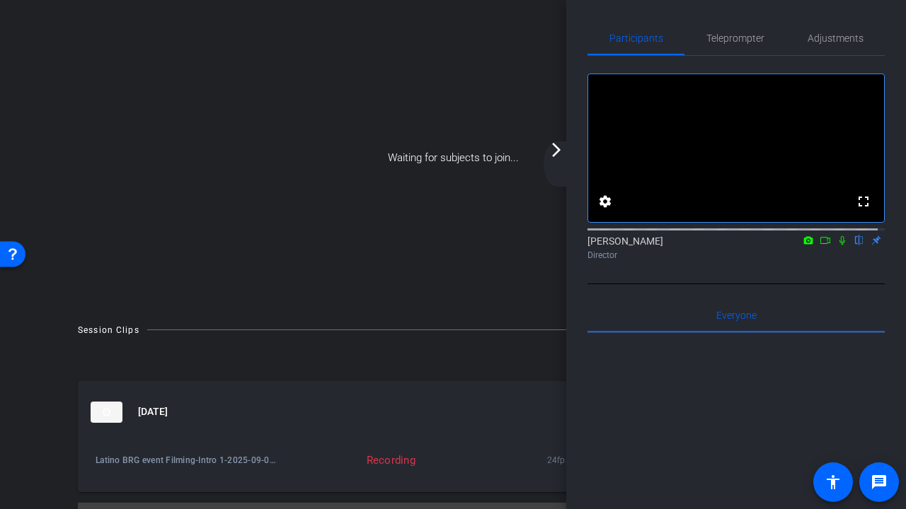
click at [559, 173] on div "arrow_back_ios_new arrow_forward_ios" at bounding box center [558, 164] width 30 height 45
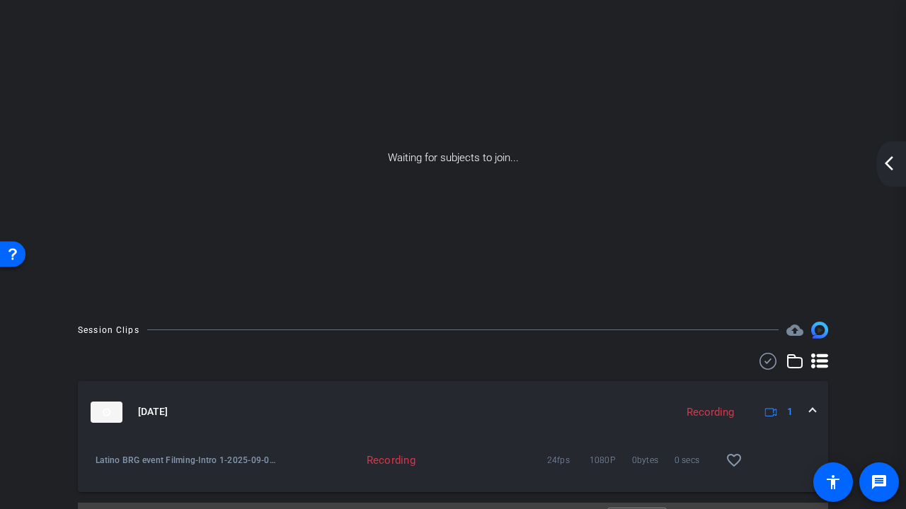
click at [773, 398] on span "1" at bounding box center [777, 412] width 30 height 17
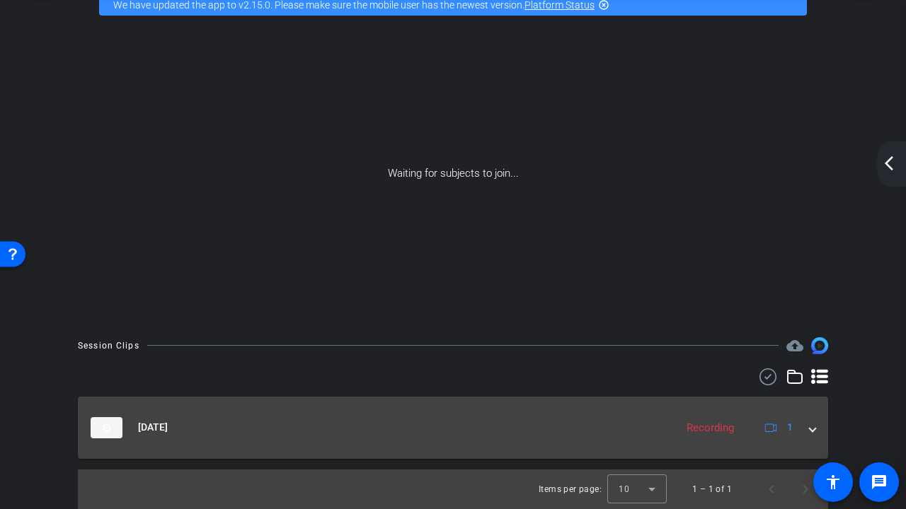
scroll to position [75, 0]
click at [800, 398] on div "Sep 4, 2025 Recording 1" at bounding box center [450, 427] width 719 height 21
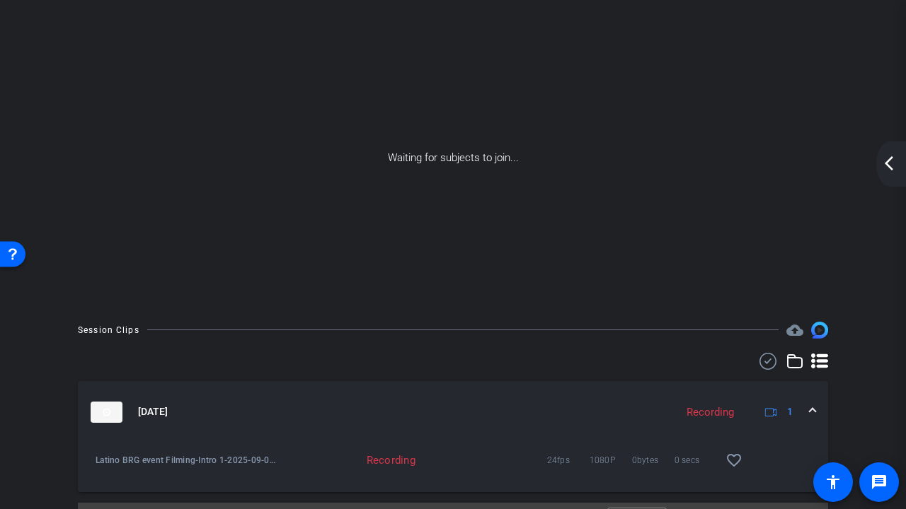
click at [800, 398] on mat-expansion-panel-header "Sep 4, 2025 Recording 1" at bounding box center [453, 412] width 750 height 62
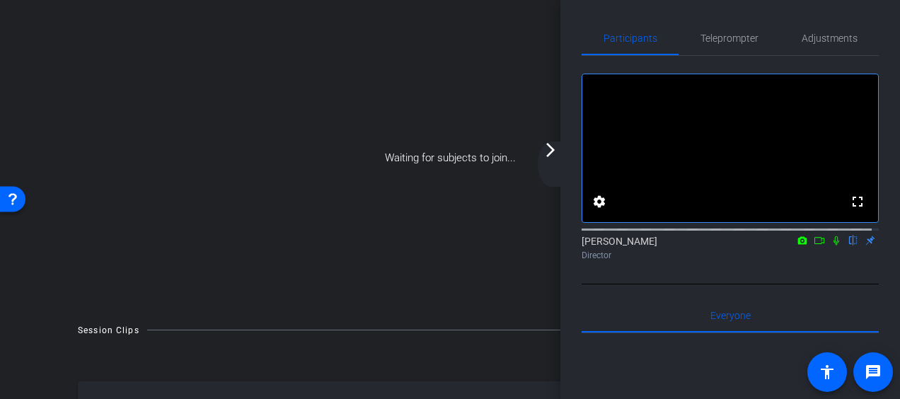
click at [364, 117] on div "Waiting for subjects to join..." at bounding box center [449, 157] width 829 height 299
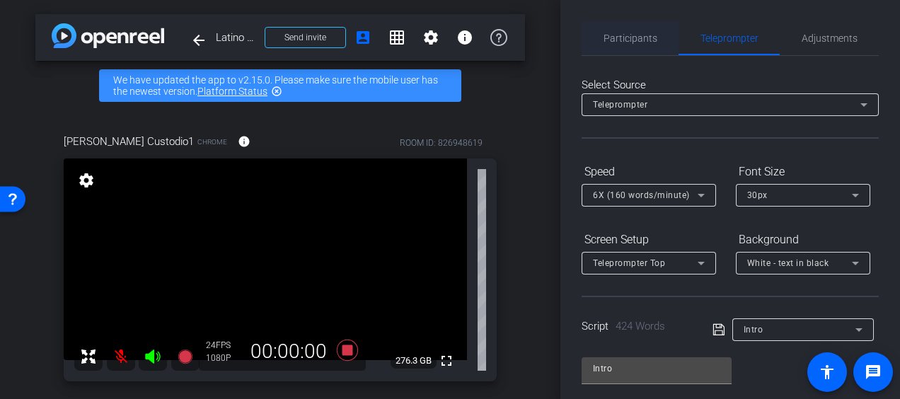
click at [623, 40] on span "Participants" at bounding box center [631, 38] width 54 height 10
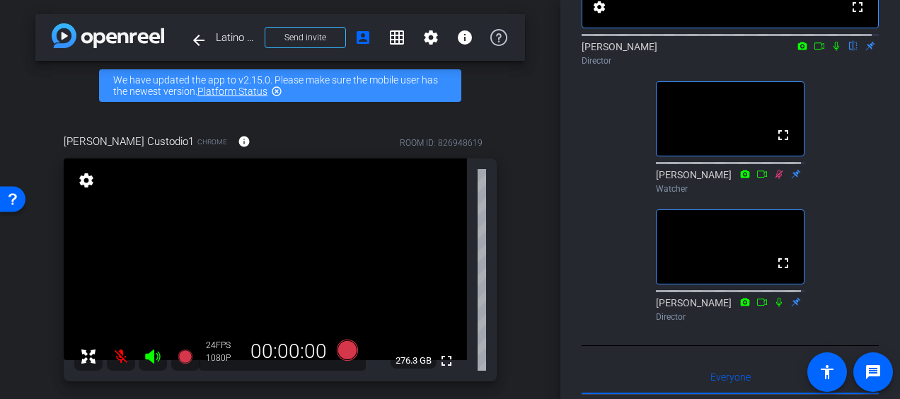
scroll to position [195, 0]
click at [120, 367] on mat-icon at bounding box center [121, 356] width 28 height 28
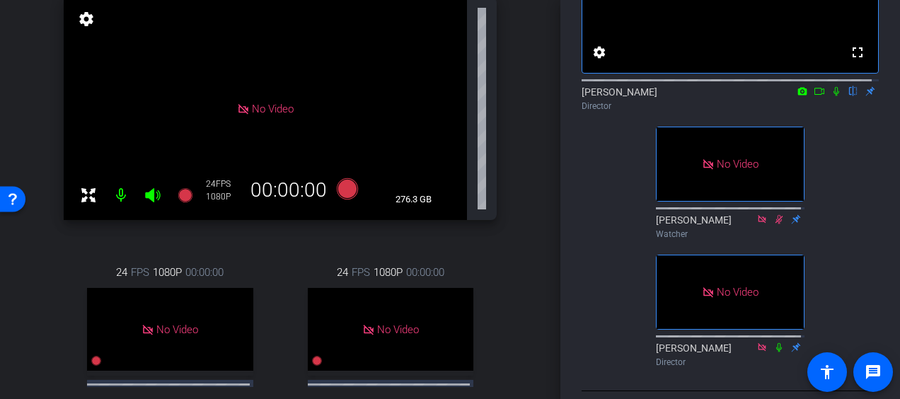
scroll to position [35, 0]
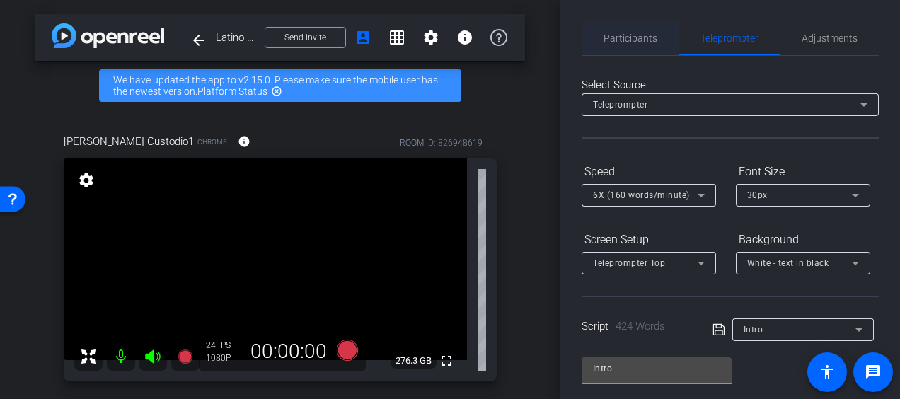
click at [624, 33] on span "Participants" at bounding box center [631, 38] width 54 height 10
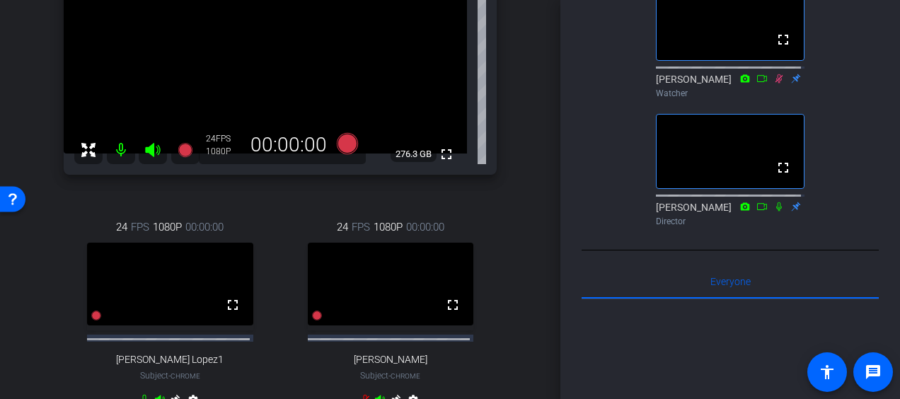
scroll to position [209, 0]
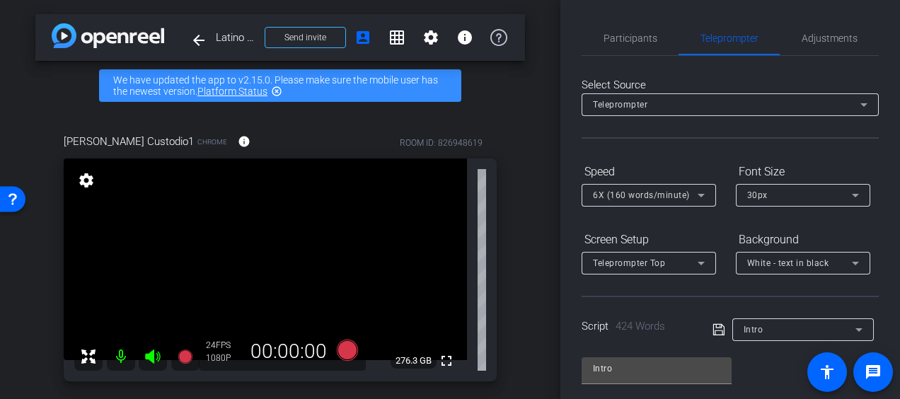
click at [518, 126] on div "arrow_back Latino BRG event Filming Back to project Send invite account_box gri…" at bounding box center [280, 199] width 560 height 399
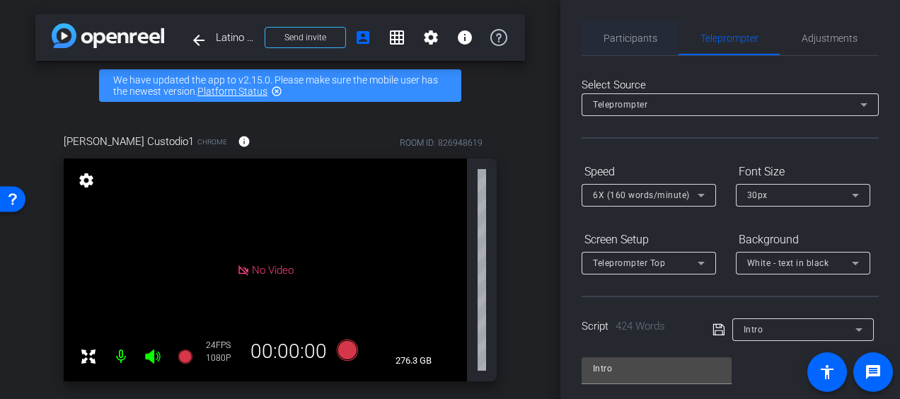
click at [641, 38] on span "Participants" at bounding box center [631, 38] width 54 height 10
